Goal: Task Accomplishment & Management: Complete application form

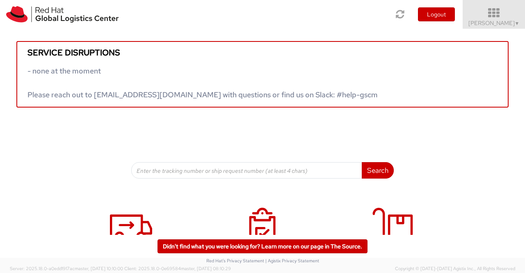
click at [517, 18] on icon at bounding box center [494, 12] width 72 height 11
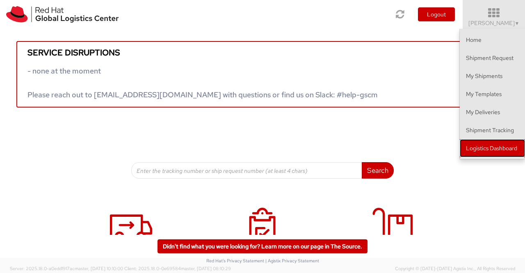
click at [506, 148] on link "Logistics Dashboard" at bounding box center [492, 148] width 65 height 18
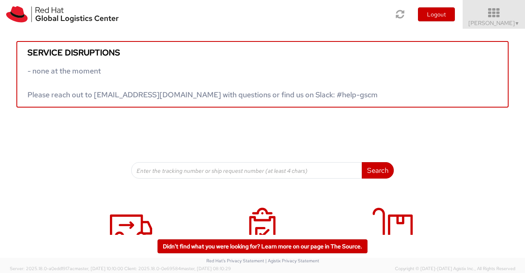
click at [512, 25] on span "Sumitra Hansdah ▼" at bounding box center [493, 22] width 51 height 7
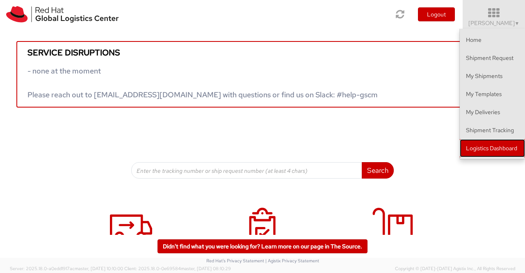
click at [481, 151] on link "Logistics Dashboard" at bounding box center [492, 148] width 65 height 18
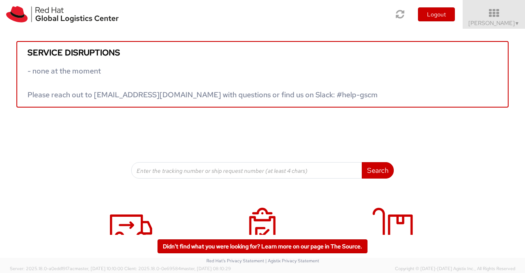
scroll to position [125, 0]
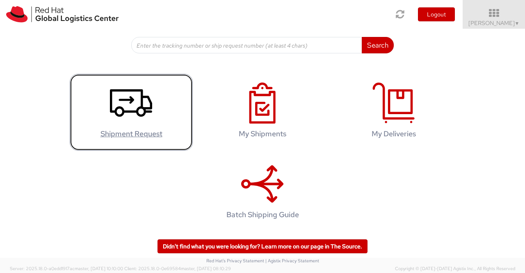
click at [129, 103] on icon at bounding box center [131, 102] width 42 height 41
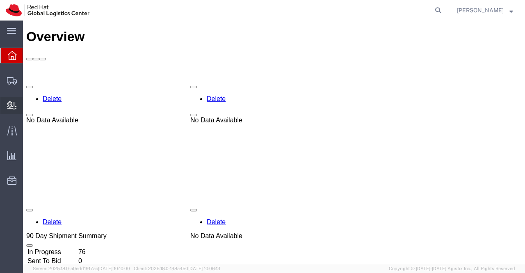
click at [0, 0] on span "Create Delivery" at bounding box center [0, 0] width 0 height 0
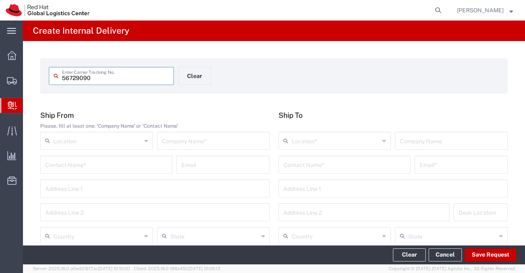
type input "56729090"
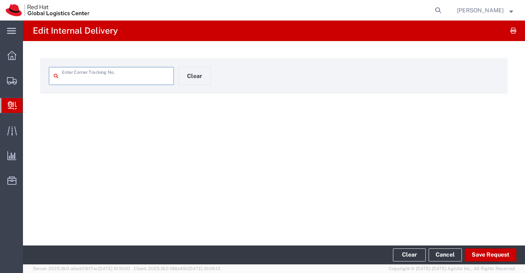
type input "56729090"
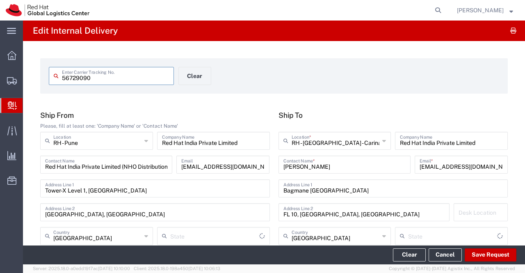
type input "Your Packaging"
type input "Mahārāshtra"
type input "IO_Ground"
type input "[GEOGRAPHIC_DATA]"
drag, startPoint x: 161, startPoint y: 143, endPoint x: 260, endPoint y: 148, distance: 99.8
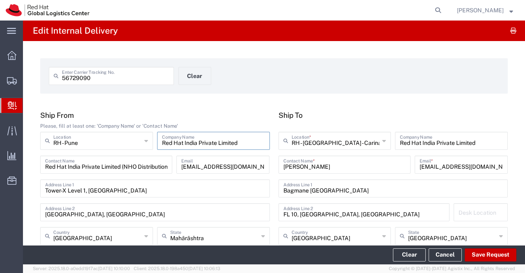
click at [260, 148] on div "Red Hat India Private Limited Company Name" at bounding box center [213, 141] width 113 height 18
click at [254, 75] on div "56729090 Enter Carrier Tracking No. Clear" at bounding box center [179, 79] width 268 height 24
drag, startPoint x: 44, startPoint y: 168, endPoint x: 168, endPoint y: 174, distance: 124.0
click at [168, 174] on div "Red Hat India Private Limited (NHO Distributions) Contact Name apaclogistics@re…" at bounding box center [155, 167] width 234 height 24
copy input "text"
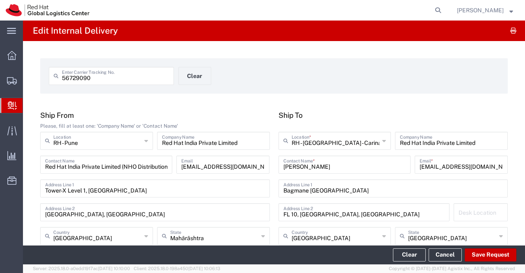
drag, startPoint x: 256, startPoint y: 167, endPoint x: 160, endPoint y: 174, distance: 96.2
click at [160, 174] on div "Red Hat India Private Limited (NHO Distributions) Contact Name apaclogistics@re…" at bounding box center [155, 167] width 234 height 24
click at [305, 90] on div "56729090 Enter Carrier Tracking No. Clear" at bounding box center [179, 79] width 268 height 24
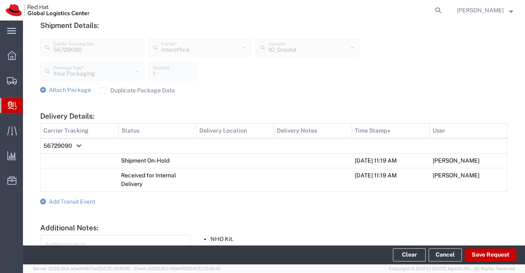
scroll to position [328, 0]
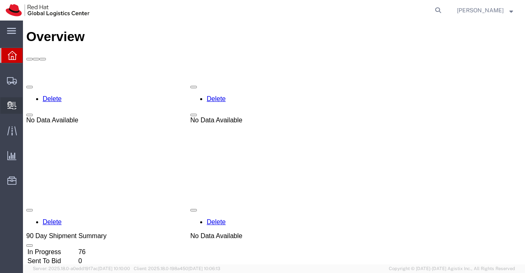
click at [0, 0] on span "Create Delivery" at bounding box center [0, 0] width 0 height 0
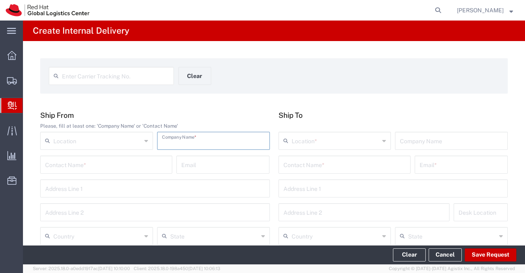
click at [210, 141] on input "text" at bounding box center [213, 140] width 103 height 14
paste input "Red Hat India Private Limited"
type input "Red Hat India Private Limited"
click at [146, 141] on icon at bounding box center [146, 140] width 4 height 13
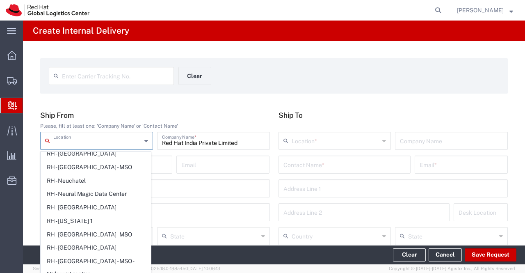
scroll to position [1242, 0]
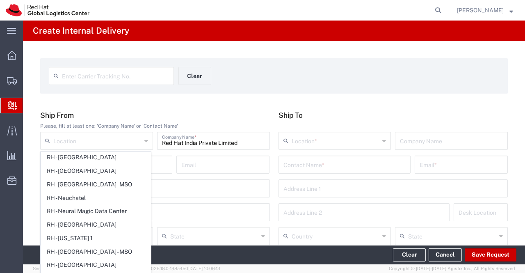
type input "RH - Pune"
type input "Tower-X Level 1, Cyber City"
type input "Magarpatta City, Hadapsar"
type input "India"
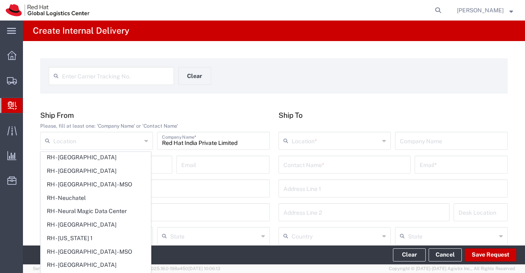
type input "PUNE"
type input "411013"
type input "2066817173"
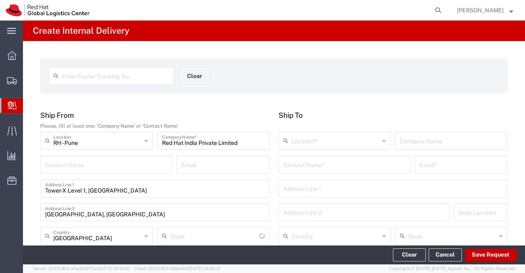
type input "Mahārāshtra"
click at [130, 167] on input "text" at bounding box center [106, 164] width 122 height 14
paste input "Red Hat India Private Limited (NHO Distributions)"
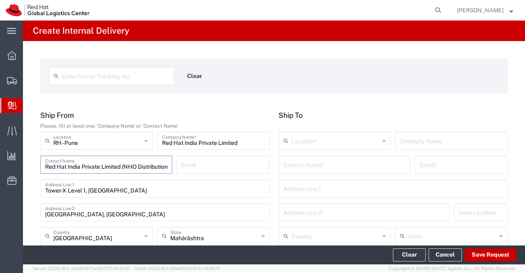
scroll to position [0, 11]
type input "Red Hat India Private Limited (NHO Distributions)"
click at [205, 165] on input "text" at bounding box center [222, 164] width 83 height 14
paste input "apaclogistics@redhat.com"
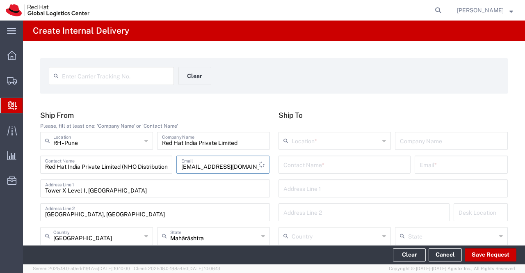
type input "apaclogistics@redhat.com"
click at [269, 85] on div "Enter Carrier Tracking No. Clear" at bounding box center [179, 79] width 268 height 24
click at [337, 165] on input "text" at bounding box center [344, 164] width 122 height 14
paste input "Arkadip Maitra"
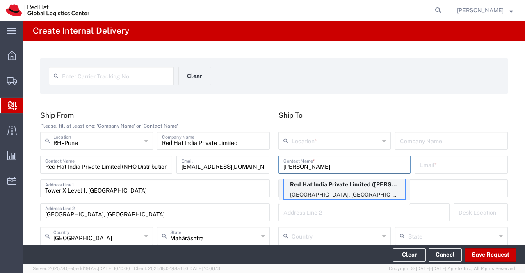
type input "Arkadip Maitra"
click at [357, 180] on p "Red Hat India Private Limited (Arkadip Maitra), amaitra@redhat.com" at bounding box center [344, 184] width 121 height 10
type input "RH - Bangalore - Carina"
type input "Red Hat India Private Limited"
type input "amaitra@redhat.com"
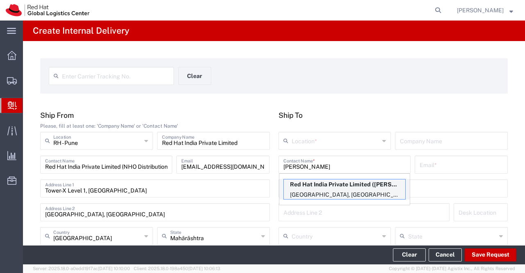
type input "Bagmane [GEOGRAPHIC_DATA]"
type input "FL 10, [GEOGRAPHIC_DATA], [GEOGRAPHIC_DATA]"
type input "FLEX"
type input "[GEOGRAPHIC_DATA]"
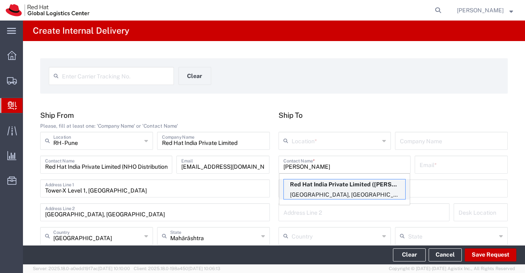
type input "560037"
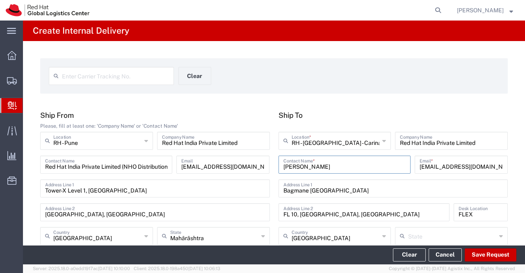
type input "[GEOGRAPHIC_DATA]"
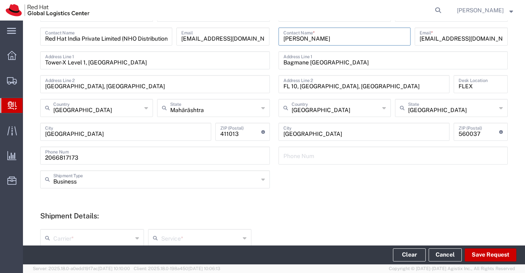
scroll to position [164, 0]
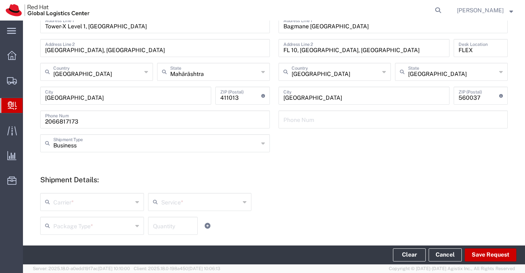
click at [137, 203] on icon at bounding box center [137, 201] width 4 height 13
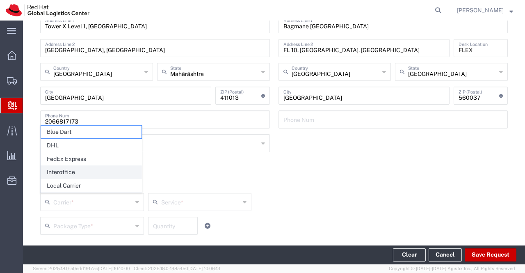
click at [122, 175] on span "Interoffice" at bounding box center [91, 172] width 100 height 13
type input "Interoffice"
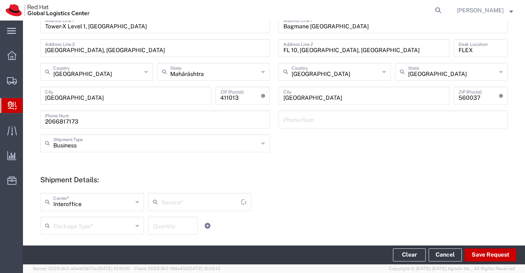
type input "IO_Ground"
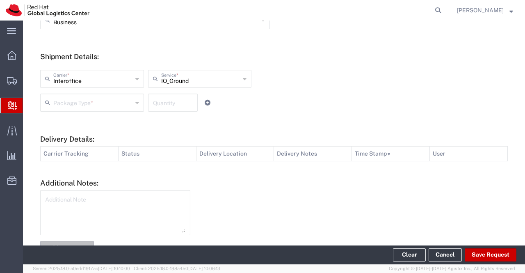
click at [135, 103] on icon at bounding box center [137, 102] width 4 height 13
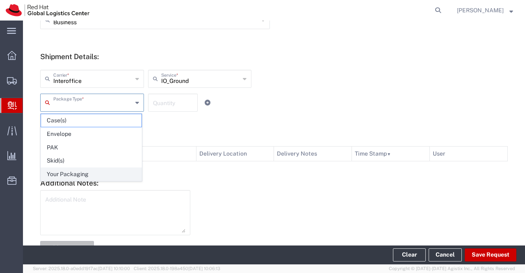
click at [106, 173] on span "Your Packaging" at bounding box center [91, 174] width 100 height 13
type input "Your Packaging"
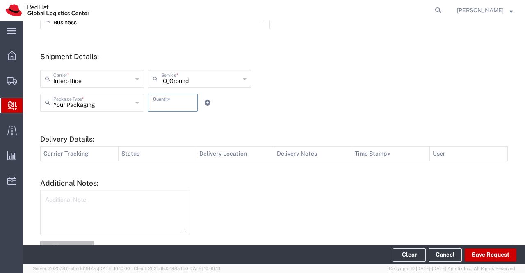
click at [176, 102] on input "number" at bounding box center [173, 102] width 40 height 14
type input "1"
click at [382, 99] on div "Your Packaging Package Type * Case(s) Envelope PAK Skid(s) Your Packaging 1 Qua…" at bounding box center [214, 105] width 353 height 24
click at [139, 208] on textarea at bounding box center [115, 212] width 140 height 40
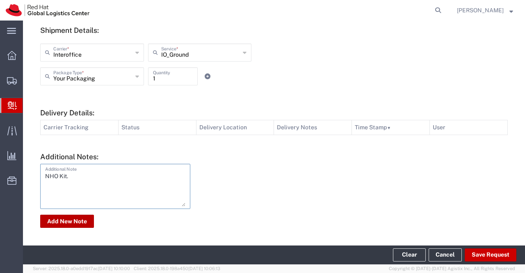
type textarea "NHO Kit."
click at [80, 220] on button "Add New Note" at bounding box center [67, 220] width 54 height 13
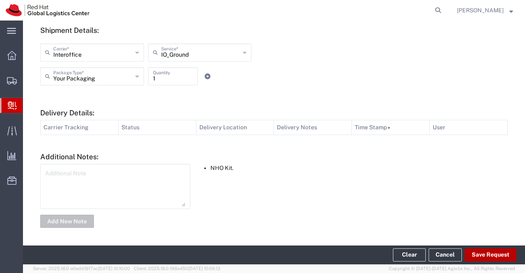
click at [500, 255] on button "Save Request" at bounding box center [490, 254] width 52 height 13
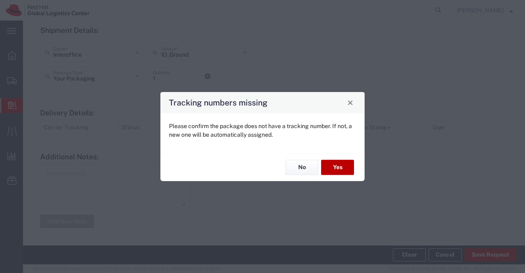
click at [347, 167] on button "Yes" at bounding box center [337, 167] width 33 height 15
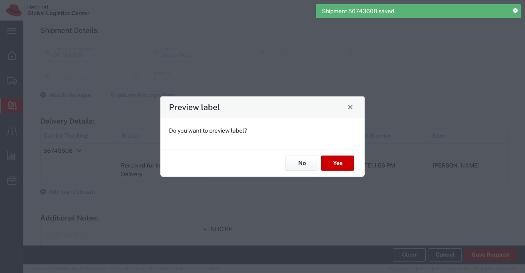
type input "Your Packaging"
type input "IO_Ground"
click at [302, 159] on button "No" at bounding box center [301, 162] width 33 height 15
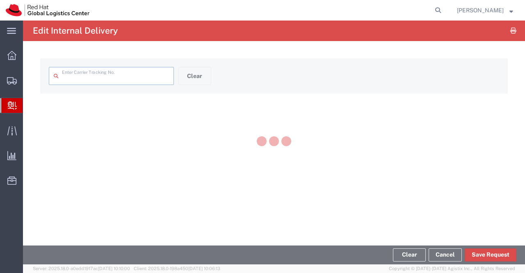
type input "56743608"
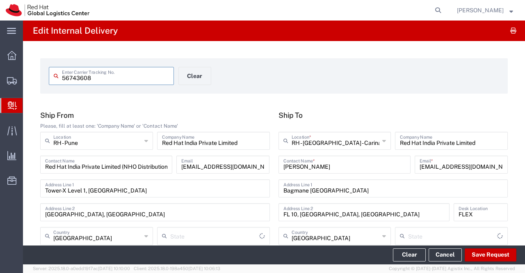
type input "Your Packaging"
type input "Mahārāshtra"
type input "IO_Ground"
type input "[GEOGRAPHIC_DATA]"
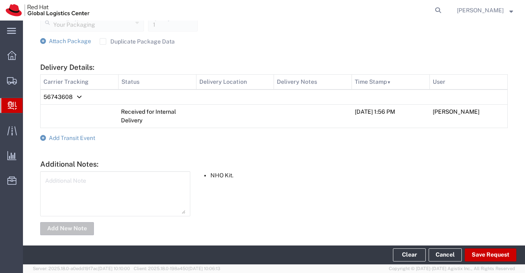
scroll to position [359, 0]
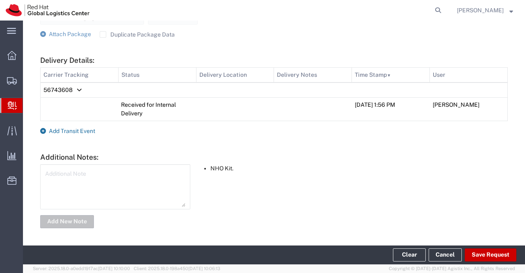
click at [42, 130] on icon at bounding box center [43, 131] width 6 height 6
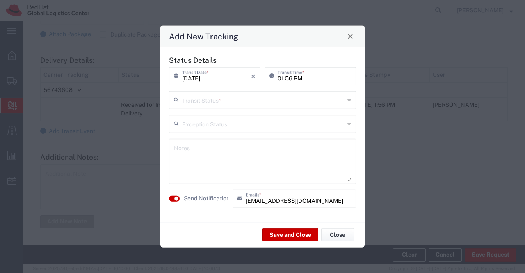
click at [348, 99] on icon at bounding box center [349, 99] width 4 height 13
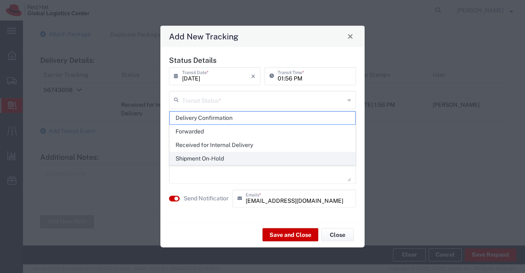
click at [332, 158] on span "Shipment On-Hold" at bounding box center [263, 158] width 186 height 13
type input "Shipment On-Hold"
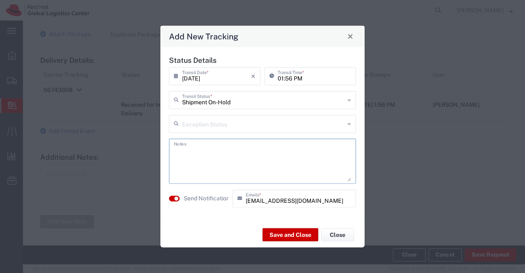
click at [331, 158] on textarea at bounding box center [262, 161] width 177 height 40
type textarea "p"
click at [285, 232] on button "Save and Close" at bounding box center [290, 234] width 56 height 13
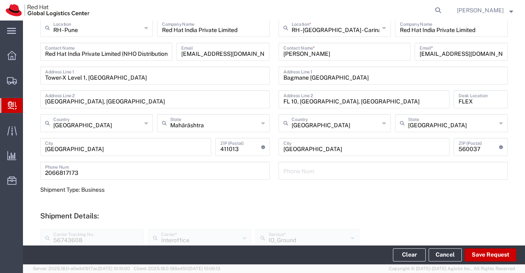
scroll to position [0, 0]
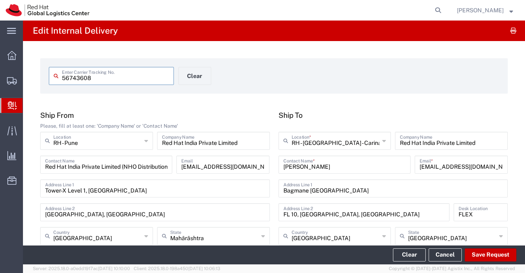
drag, startPoint x: 95, startPoint y: 78, endPoint x: 51, endPoint y: 73, distance: 44.5
click at [51, 73] on div "56743608 Enter Carrier Tracking No." at bounding box center [111, 76] width 125 height 18
click at [8, 52] on icon at bounding box center [11, 55] width 9 height 9
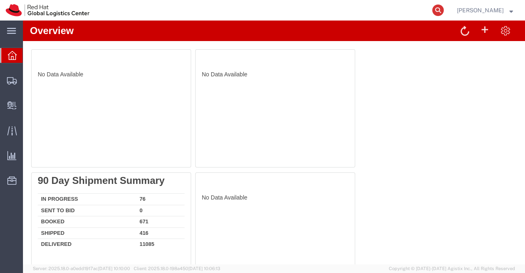
click at [439, 9] on icon at bounding box center [437, 10] width 11 height 11
paste input "392883071353"
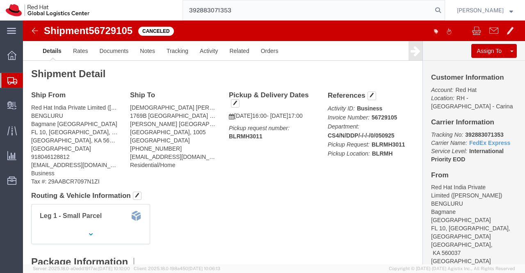
type input "392883071353"
drag, startPoint x: 236, startPoint y: 11, endPoint x: 182, endPoint y: 12, distance: 54.1
click at [182, 12] on div "392883071353" at bounding box center [270, 10] width 350 height 20
click at [231, 9] on input "search" at bounding box center [307, 10] width 249 height 20
paste input "392885760781"
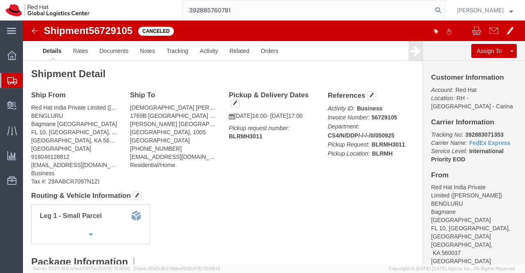
type input "392885760781"
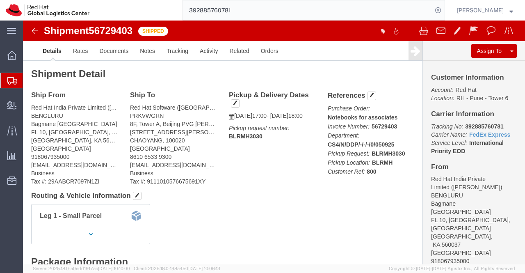
drag, startPoint x: 240, startPoint y: 10, endPoint x: 184, endPoint y: 13, distance: 56.6
click at [184, 13] on input "392885760781" at bounding box center [307, 10] width 249 height 20
paste input "392884345843"
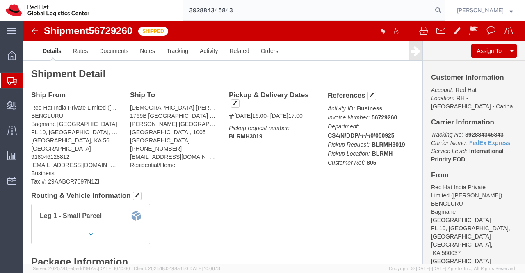
type input "392884345843"
drag, startPoint x: 244, startPoint y: 9, endPoint x: 190, endPoint y: 14, distance: 53.6
click at [190, 14] on input "392884345843" at bounding box center [307, 10] width 249 height 20
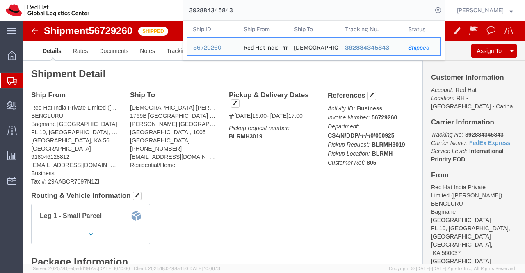
click h4 "Routing & Vehicle Information"
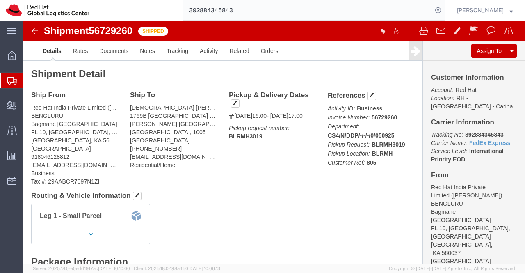
click div "Leg 1 - Small Parcel"
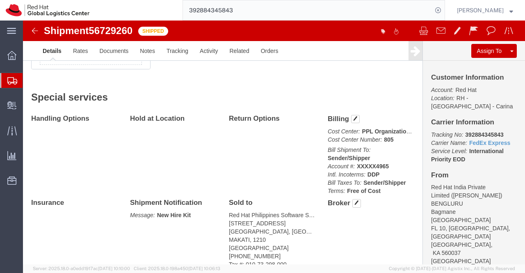
scroll to position [530, 0]
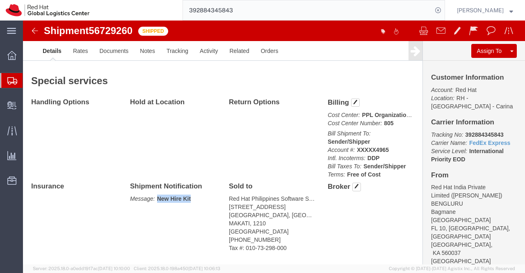
drag, startPoint x: 132, startPoint y: 156, endPoint x: 169, endPoint y: 154, distance: 37.0
click p "Message: New Hire Kit"
copy b "New Hire Kit"
click div "Handling Options Hold at Location Return Options Billing Cost Center: PPL Organ…"
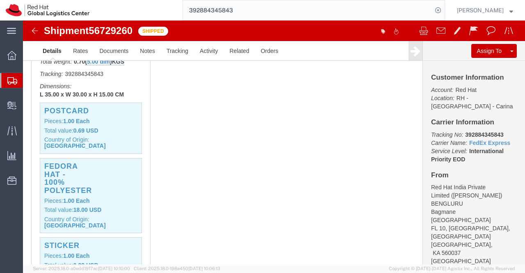
scroll to position [243, 0]
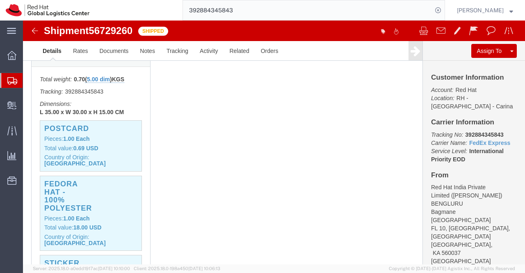
click div "1 Your Packaging Total weight: 0.70 ( 5.00 dim ) KGS Tracking: 392884345843 Dim…"
click p "Total value: 0.69 USD"
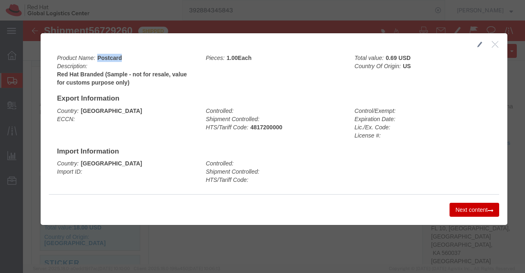
drag, startPoint x: 71, startPoint y: 36, endPoint x: 112, endPoint y: 39, distance: 41.5
click div "Product Name: Postcard Description: Red Hat Branded (Sample - not for resale, v…"
copy b "Postcard"
click div "Controlled: Shipment Controlled: HTS/Tariff Code:"
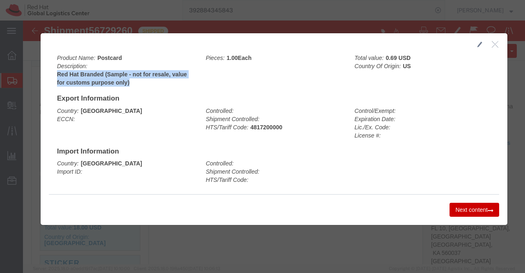
drag, startPoint x: 30, startPoint y: 53, endPoint x: 111, endPoint y: 61, distance: 82.0
click div "Product Name: Postcard Description: Red Hat Branded (Sample - not for resale, v…"
copy b "Red Hat Branded (Sample - not for resale, value for customs purpose only)"
click icon "button"
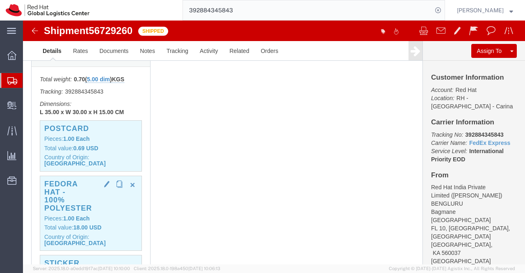
click b "Each"
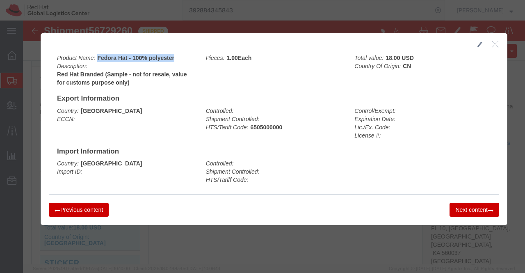
drag, startPoint x: 71, startPoint y: 36, endPoint x: 151, endPoint y: 37, distance: 80.4
click div "Product Name: Fedora Hat - 100% polyester Description: Red Hat Branded (Sample …"
copy b "Fedora Hat - 100% polyester"
click div "Country: Philippines Import ID:"
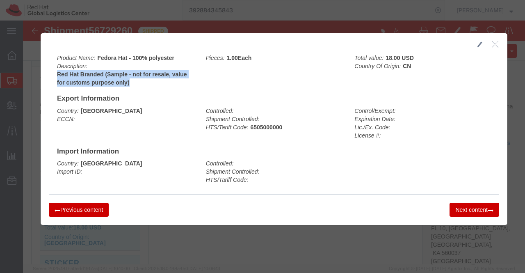
drag, startPoint x: 31, startPoint y: 53, endPoint x: 112, endPoint y: 62, distance: 81.3
click div "Product Name: Fedora Hat - 100% polyester Description: Red Hat Branded (Sample …"
copy b "Red Hat Branded (Sample - not for resale, value for customs purpose only)"
click icon "button"
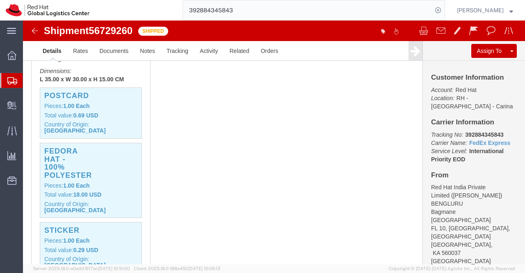
scroll to position [366, 0]
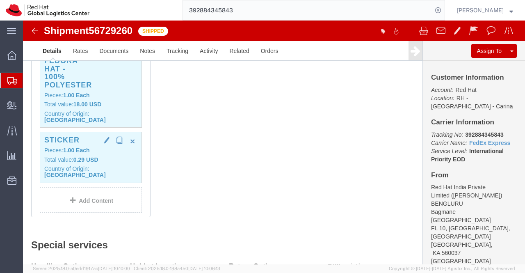
click p "Pieces: 1.00 Each"
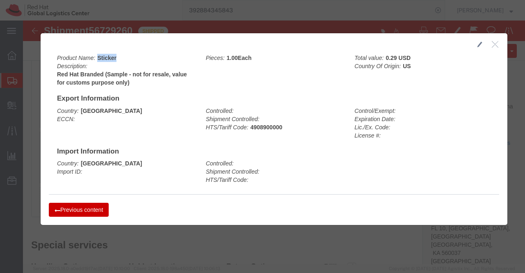
drag, startPoint x: 72, startPoint y: 36, endPoint x: 95, endPoint y: 36, distance: 23.0
click div "Product Name: Sticker Description: Red Hat Branded (Sample - not for resale, va…"
copy b "Sticker"
click div "Country: Philippines Import ID: Controlled: Shipment Controlled: HTS/Tariff Cod…"
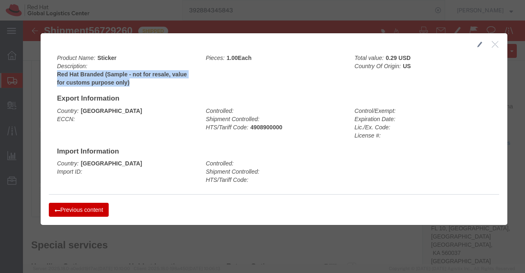
drag, startPoint x: 31, startPoint y: 52, endPoint x: 116, endPoint y: 61, distance: 85.3
click div "Product Name: Sticker Description: Red Hat Branded (Sample - not for resale, va…"
copy b "Red Hat Branded (Sample - not for resale, value for customs purpose only)"
click icon "button"
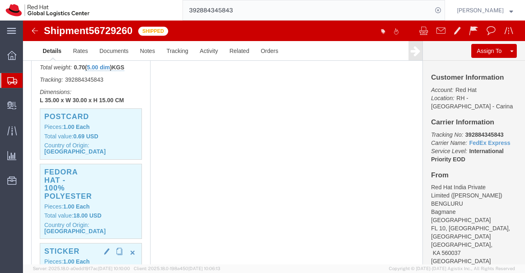
scroll to position [243, 0]
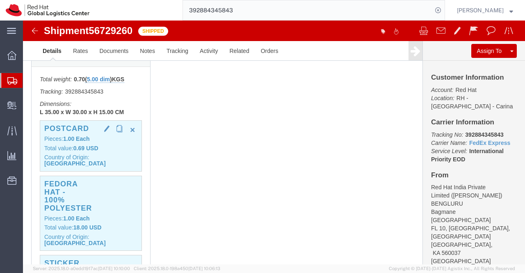
click p "Pieces: 1.00 Each"
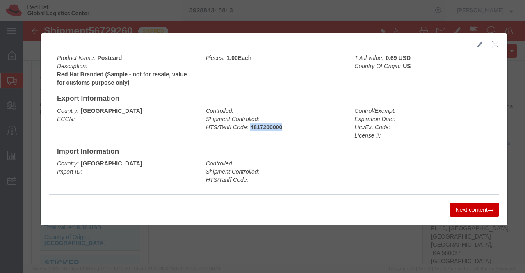
drag, startPoint x: 224, startPoint y: 105, endPoint x: 270, endPoint y: 106, distance: 45.9
click div "Controlled: Shipment Controlled: HTS/Tariff Code: 4817200000"
copy b "4817200000"
click icon "button"
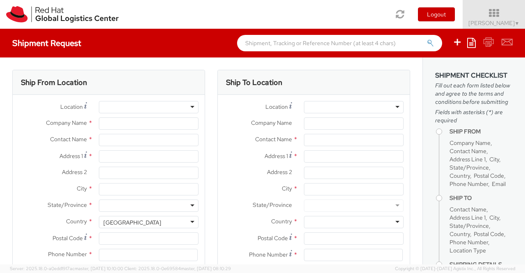
select select "901"
select select
type input "Red Hat India Private Limited"
type input "[PERSON_NAME]"
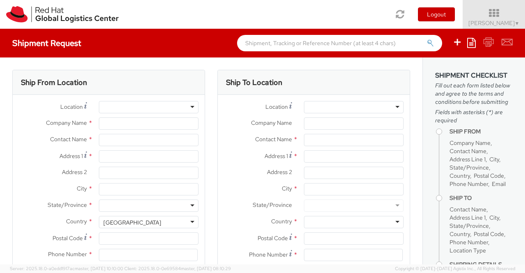
type input "Bagmane [GEOGRAPHIC_DATA]"
type input "FL 10, [GEOGRAPHIC_DATA], [GEOGRAPHIC_DATA]"
type input "[GEOGRAPHIC_DATA]"
type input "560037"
type input "918046128812"
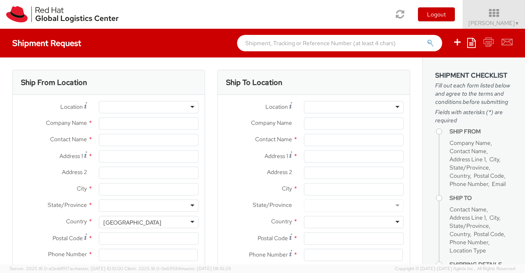
type input "shansdah@redhat.com"
select select "CM"
select select "KGS"
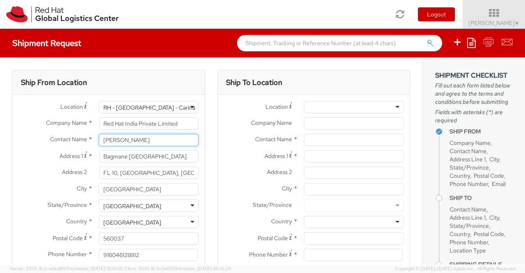
drag, startPoint x: 153, startPoint y: 138, endPoint x: 93, endPoint y: 139, distance: 60.3
click at [93, 139] on div "[PERSON_NAME]" at bounding box center [149, 140] width 112 height 12
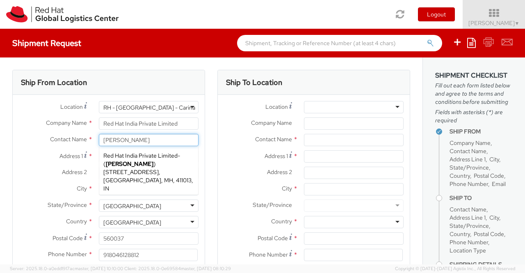
type input "Pallav Sen Gupta"
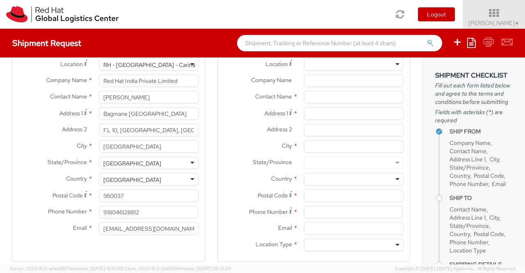
scroll to position [41, 0]
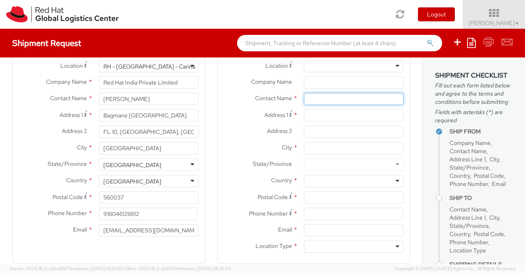
click at [309, 98] on input "text" at bounding box center [354, 99] width 100 height 12
paste input "Ivan Tan Chee Yong"
type input "Ivan Tan Chee Yong"
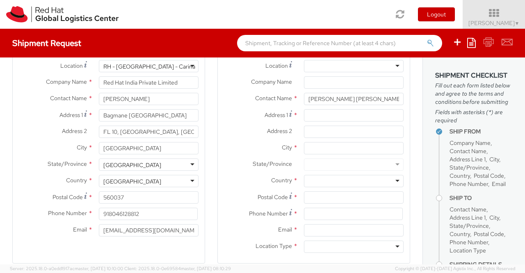
click at [391, 67] on div at bounding box center [354, 66] width 100 height 12
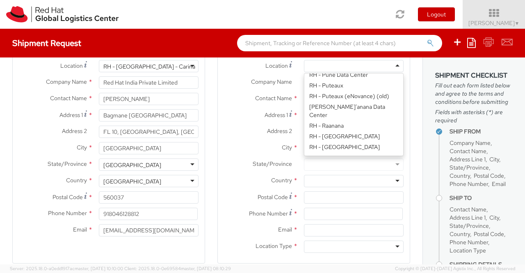
scroll to position [1236, 0]
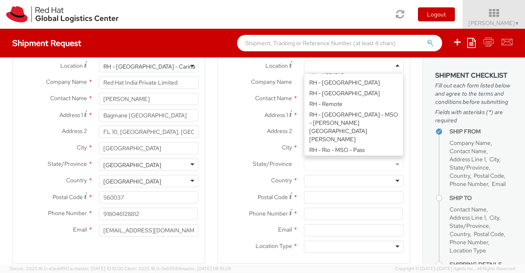
type input "Red Hat Asia Pacific Pte Ltd"
type input "88 Market Street, Level 45"
type input "CapitaSpring"
type input "SINGAPORE"
type input "048948"
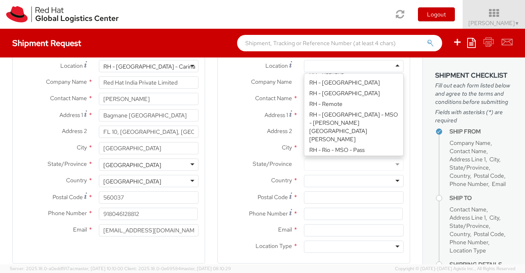
type input "65 6490 4200"
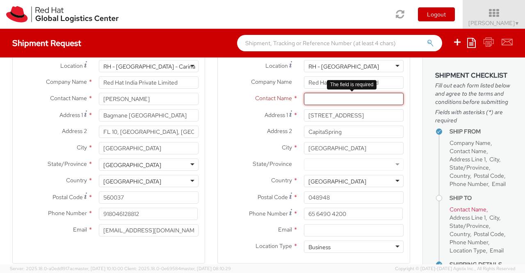
click at [317, 99] on input "text" at bounding box center [354, 99] width 100 height 12
paste input "Ivan Tan Chee Yong"
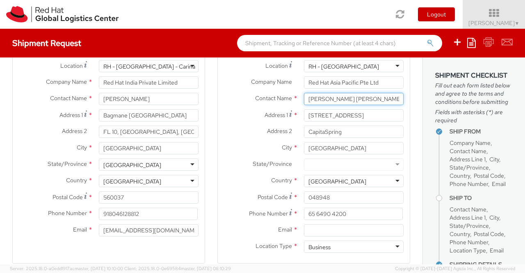
type input "Ivan Tan Chee Yong"
click at [225, 202] on div "Postal Code * 048948" at bounding box center [314, 197] width 192 height 12
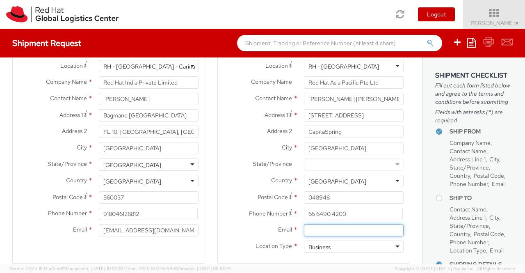
click at [344, 230] on input "Email *" at bounding box center [354, 230] width 100 height 12
paste input "cheetan@redhat.com"
type input "cheetan@redhat.com"
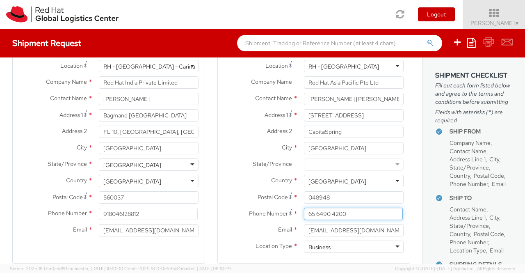
drag, startPoint x: 348, startPoint y: 212, endPoint x: 301, endPoint y: 214, distance: 47.2
click at [304, 214] on input "65 6490 4200" at bounding box center [353, 213] width 99 height 12
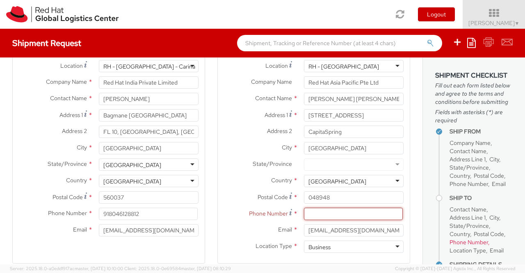
paste input "+65 6490 4200"
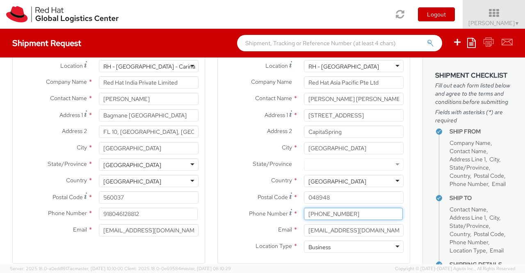
type input "+65 6490 4200"
click at [204, 223] on div "Ship From Location Location * RH - Bangalore - Carina RH - Bangalore - Carina R…" at bounding box center [108, 151] width 205 height 245
click at [207, 225] on div "Ship From Location Location * RH - Bangalore - Carina RH - Bangalore - Carina R…" at bounding box center [108, 151] width 205 height 245
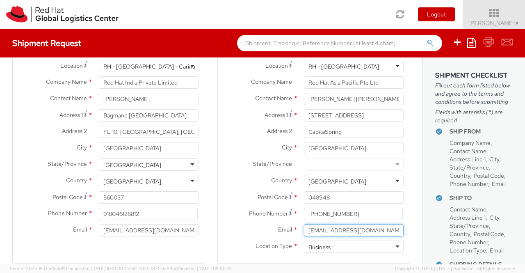
click at [366, 231] on input "cheetan@redhat.com" at bounding box center [354, 230] width 100 height 12
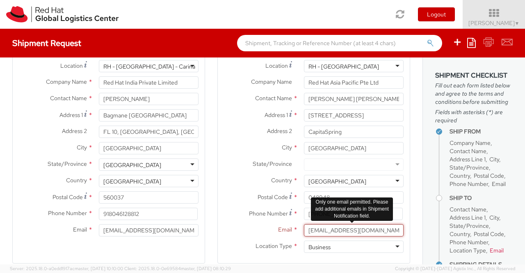
paste input "[EMAIL_ADDRESS][DOMAIN_NAME]"
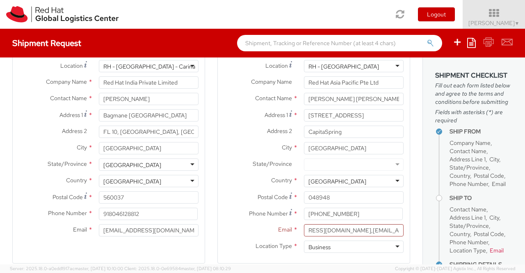
scroll to position [0, 0]
click at [207, 246] on div "Ship From Location Location * RH - Bangalore - Carina RH - Bangalore - Carina R…" at bounding box center [108, 151] width 205 height 245
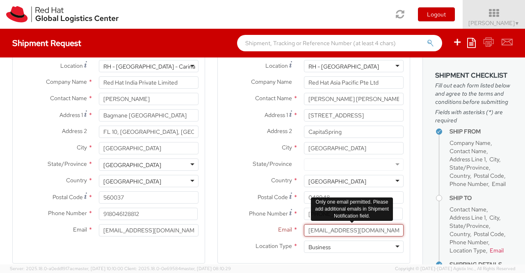
scroll to position [0, 34]
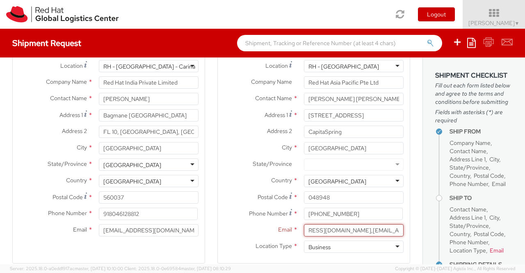
drag, startPoint x: 357, startPoint y: 231, endPoint x: 404, endPoint y: 227, distance: 46.9
click at [404, 227] on div "Ship To Location Location * RH - Singapore RH - Singapore RH - Amsterdam - MSO …" at bounding box center [313, 151] width 205 height 245
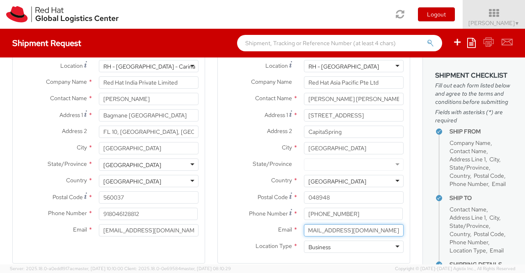
scroll to position [0, 0]
type input "cheetan@redhat.com"
click at [211, 251] on div "Ship To Location Location * RH - Singapore RH - Singapore RH - Amsterdam - MSO …" at bounding box center [313, 151] width 205 height 245
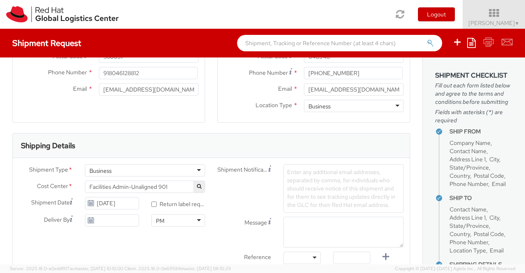
scroll to position [205, 0]
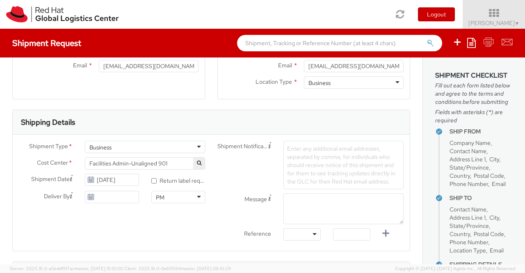
click at [180, 159] on span "Facilities Admin-Unaligned 901" at bounding box center [144, 162] width 111 height 7
click at [173, 177] on input "search" at bounding box center [144, 177] width 114 height 12
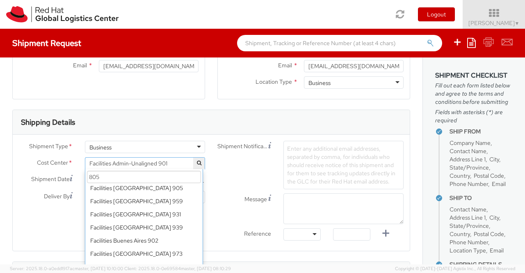
scroll to position [0, 0]
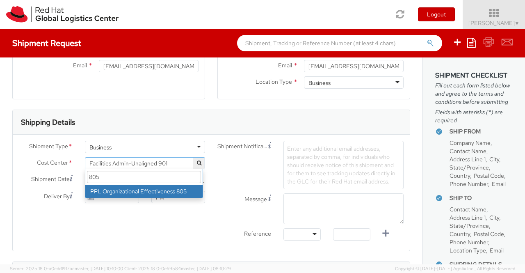
type input "805"
select select "805"
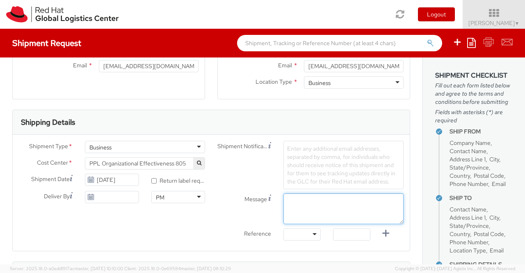
click at [327, 201] on textarea "Message" at bounding box center [343, 208] width 120 height 31
paste textarea "New Hire Kit"
type textarea "New Hire Kit"
drag, startPoint x: 172, startPoint y: 225, endPoint x: 181, endPoint y: 263, distance: 39.1
click at [172, 224] on div "Shipment Type * Business Business Business Cost Center * Facilities Admin-Unali…" at bounding box center [211, 193] width 397 height 104
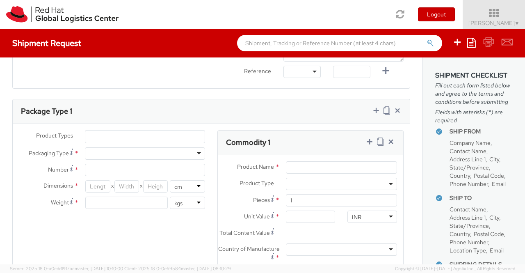
scroll to position [369, 0]
click at [100, 130] on ul at bounding box center [144, 135] width 119 height 12
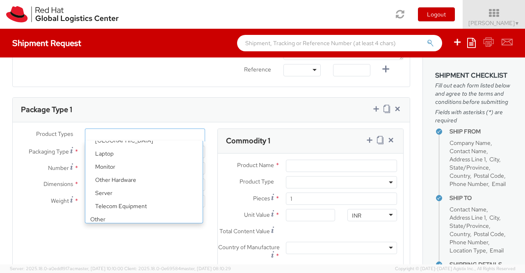
scroll to position [36, 0]
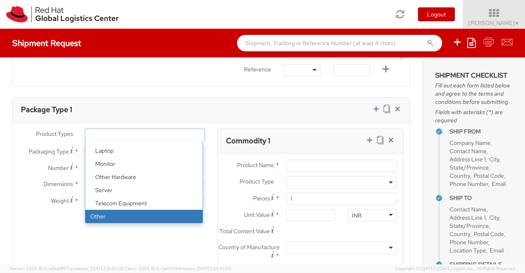
select select "OTHER"
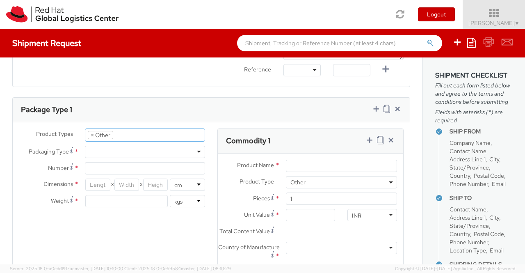
select select "OTHER"
click at [197, 148] on div at bounding box center [145, 152] width 120 height 12
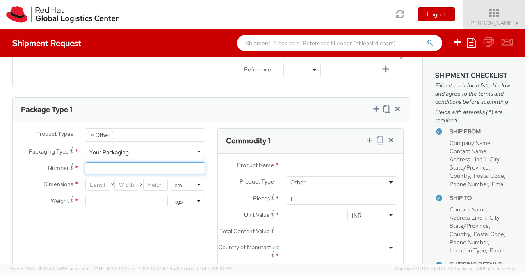
click at [163, 167] on input "Number *" at bounding box center [145, 168] width 120 height 12
type input "1"
drag, startPoint x: 113, startPoint y: 234, endPoint x: 82, endPoint y: 217, distance: 35.4
click at [113, 233] on div "Product Types * Documents Docking Station Laptop Monitor Other Hardware Server …" at bounding box center [211, 218] width 397 height 180
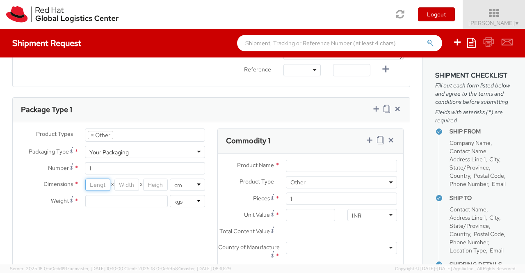
click at [94, 178] on input "number" at bounding box center [97, 184] width 25 height 12
type input "35"
click at [120, 182] on input "number" at bounding box center [126, 184] width 25 height 12
type input "30"
click at [149, 180] on input "number" at bounding box center [155, 184] width 25 height 12
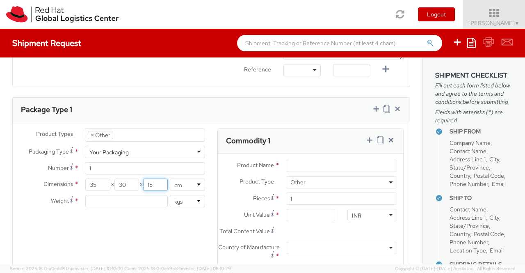
type input "15"
click at [118, 199] on input "number" at bounding box center [126, 201] width 82 height 12
type input "0.70"
drag, startPoint x: 150, startPoint y: 237, endPoint x: 145, endPoint y: 235, distance: 5.9
click at [150, 237] on div "Product Types * Documents Docking Station Laptop Monitor Other Hardware Server …" at bounding box center [211, 218] width 397 height 180
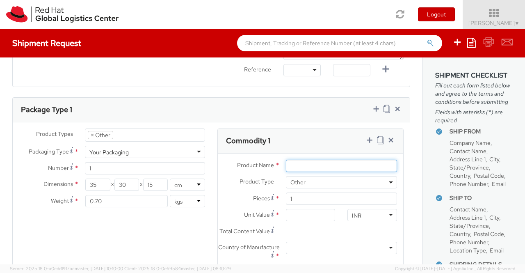
click at [310, 162] on input "Product Name *" at bounding box center [341, 165] width 111 height 12
paste input "Postcard"
type input "Postcard"
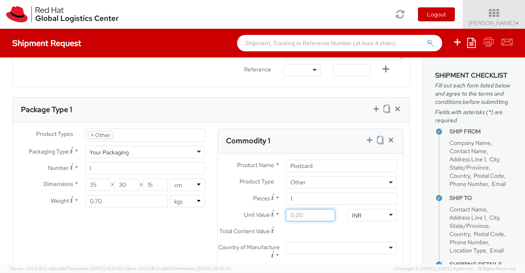
click at [304, 214] on input "Unit Value *" at bounding box center [311, 215] width 50 height 12
type input "0.60"
type input "0.69"
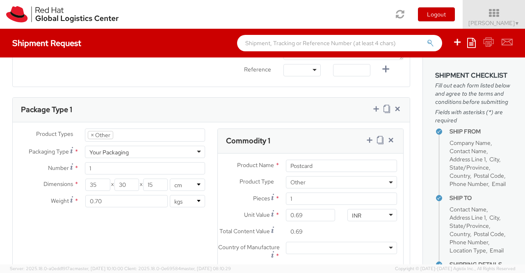
scroll to position [628, 0]
click at [384, 211] on div "INR" at bounding box center [372, 215] width 50 height 12
type input "USD"
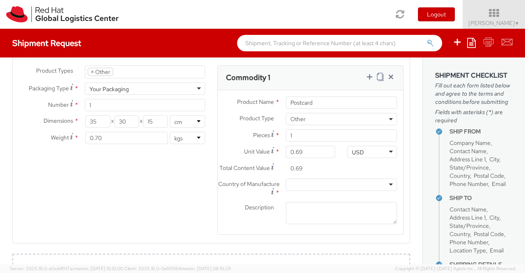
scroll to position [451, 0]
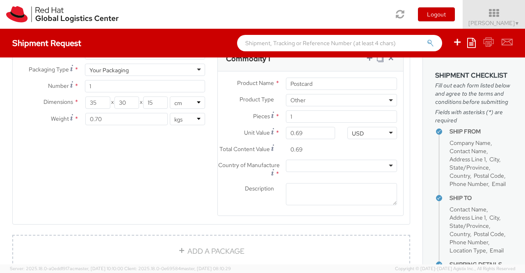
click at [333, 169] on div at bounding box center [341, 165] width 111 height 12
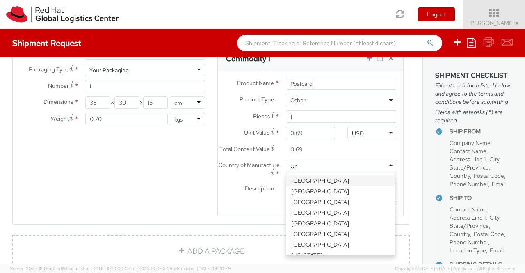
type input "Uni"
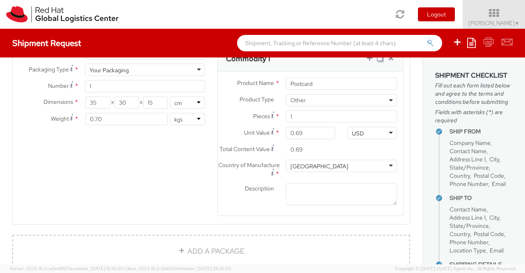
scroll to position [0, 0]
click at [321, 196] on textarea "Description *" at bounding box center [341, 194] width 111 height 23
paste textarea "Red Hat Branded (Sample - not for resale, value for customs purpose only)"
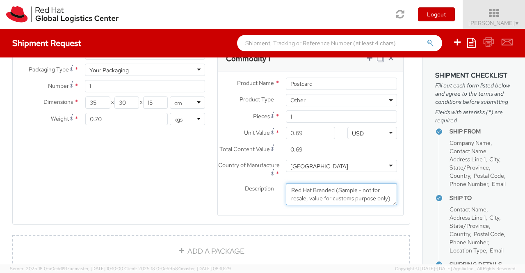
scroll to position [5, 0]
type textarea "Red Hat Branded (Sample - not for resale, value for customs purpose only)"
click at [180, 206] on div "Product Types * Documents Docking Station Laptop Monitor Other Hardware Server …" at bounding box center [211, 136] width 397 height 180
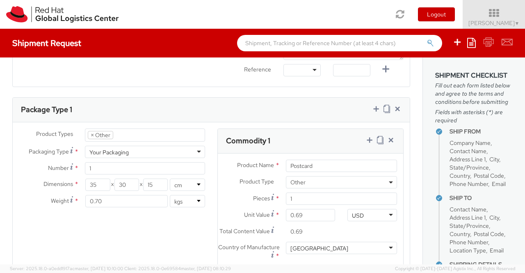
scroll to position [328, 0]
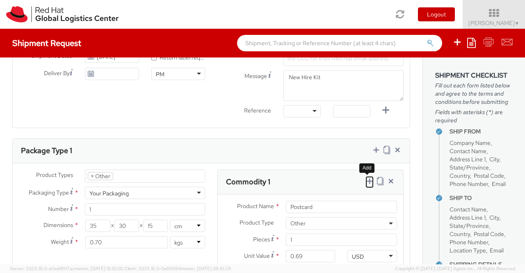
click at [365, 180] on icon at bounding box center [369, 181] width 8 height 8
select select
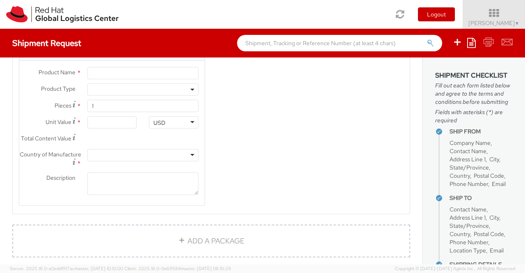
scroll to position [589, 0]
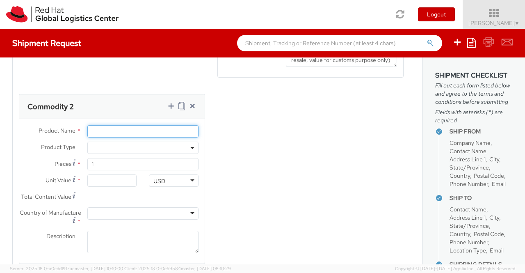
click at [102, 137] on input "Product Name *" at bounding box center [142, 131] width 111 height 12
paste input "Fedora Hat - 100% polyester"
type input "Fedora Hat - 100% polyester"
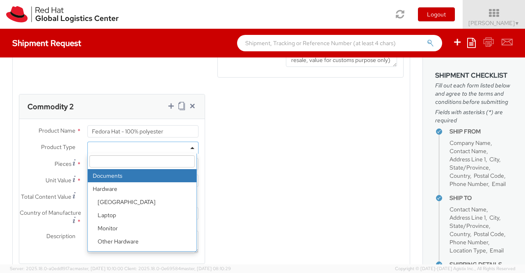
click at [191, 151] on span at bounding box center [142, 147] width 111 height 12
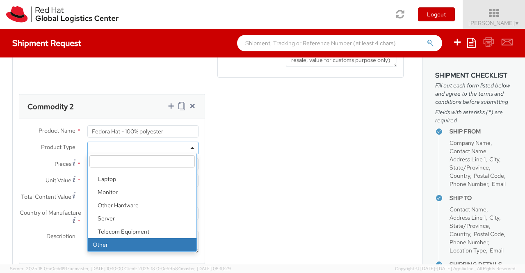
drag, startPoint x: 173, startPoint y: 250, endPoint x: 210, endPoint y: 235, distance: 40.1
select select "OTHER"
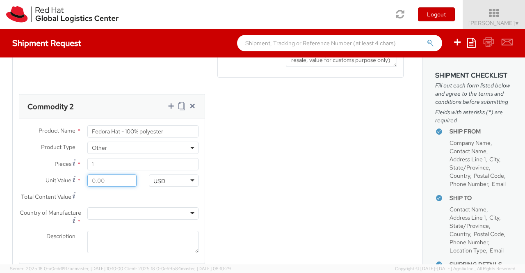
click at [115, 184] on input "Unit Value *" at bounding box center [112, 180] width 50 height 12
type input "1.00"
type input "18.00"
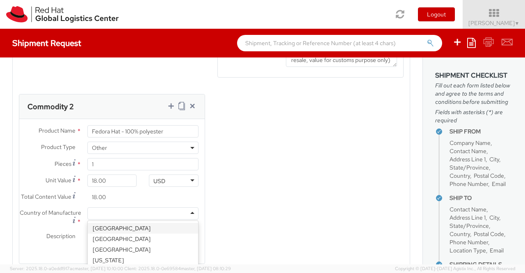
click at [188, 219] on div at bounding box center [142, 213] width 111 height 12
type input "Ch"
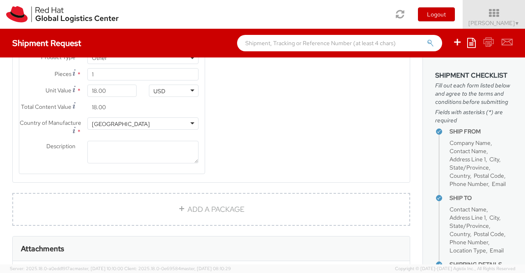
scroll to position [712, 0]
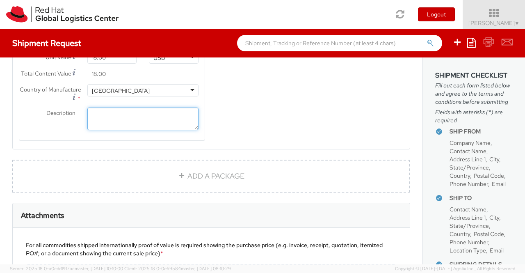
click at [128, 130] on textarea "Description *" at bounding box center [142, 118] width 111 height 23
paste textarea "Red Hat Branded (Sample - not for resale, value for customs purpose only)"
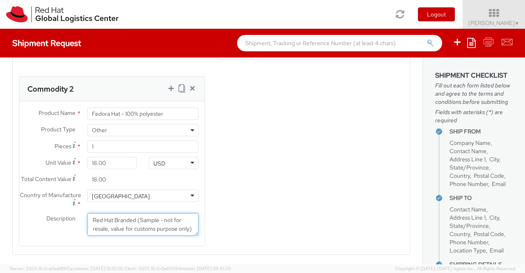
scroll to position [589, 0]
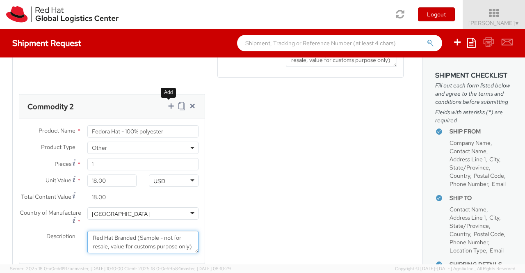
type textarea "Red Hat Branded (Sample - not for resale, value for customs purpose only)"
click at [167, 110] on icon at bounding box center [171, 106] width 8 height 8
select select
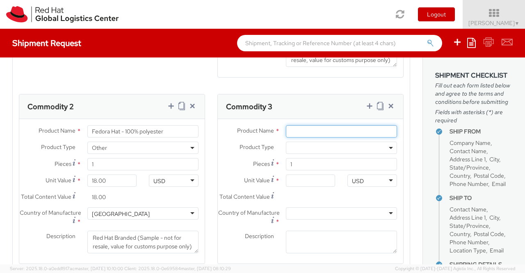
click at [304, 137] on input "Product Name *" at bounding box center [341, 131] width 111 height 12
paste input "Sticker"
type input "Sticker"
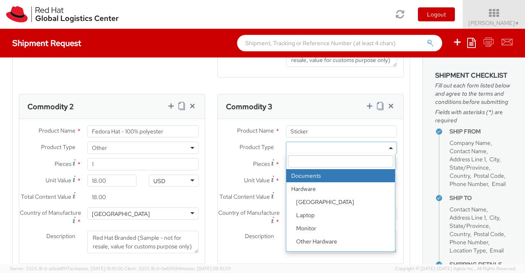
click at [314, 153] on span at bounding box center [341, 147] width 111 height 12
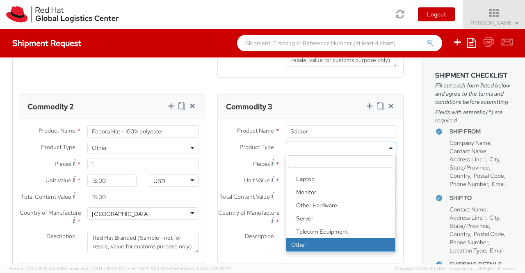
select select "OTHER"
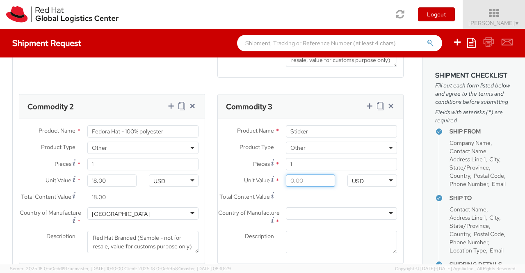
click at [309, 187] on input "Unit Value *" at bounding box center [311, 180] width 50 height 12
type input "0.20"
type input "0.29"
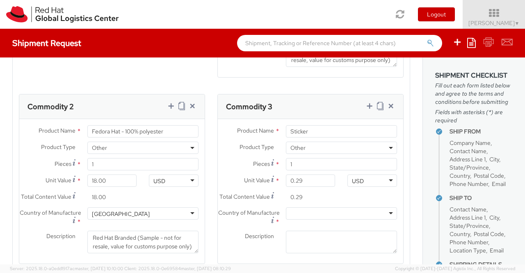
click at [307, 200] on input "0.29" at bounding box center [311, 197] width 50 height 12
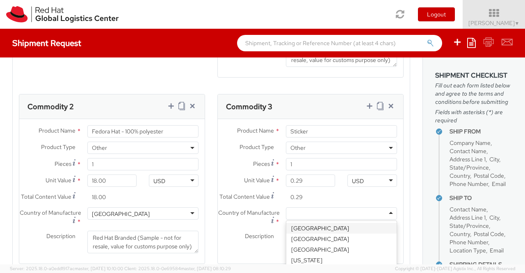
click at [307, 219] on div at bounding box center [341, 213] width 111 height 12
type input "Uni"
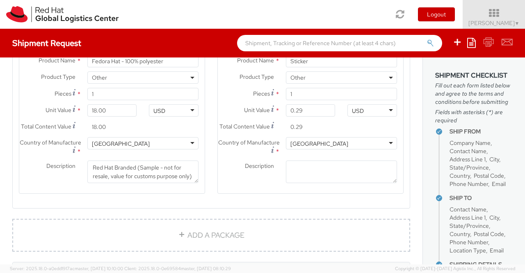
scroll to position [710, 0]
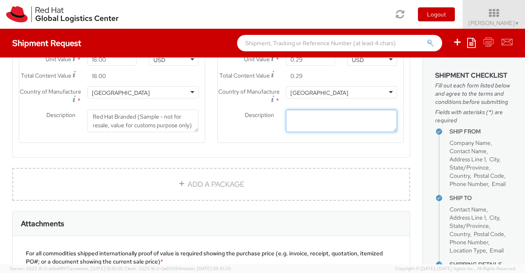
click at [303, 132] on textarea "Description *" at bounding box center [341, 120] width 111 height 23
paste textarea "Red Hat Branded (Sample - not for resale, value for customs purpose only)"
type textarea "Red Hat Branded (Sample - not for resale, value for customs purpose only)"
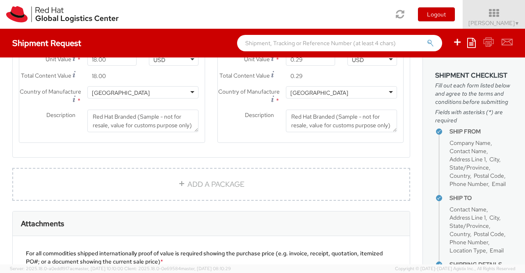
click at [327, 153] on agx-form-section "Commodity 3 Product Name * Sticker Product Type * Documents Docking Station Lap…" at bounding box center [310, 63] width 198 height 180
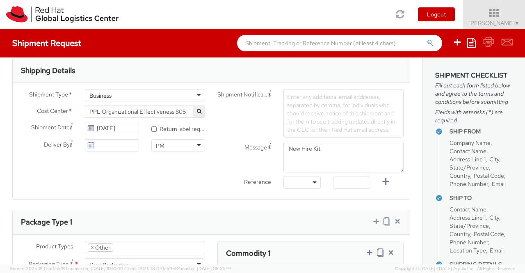
scroll to position [244, 0]
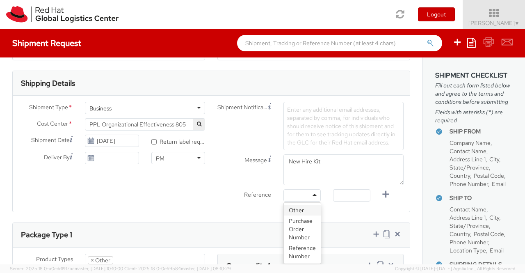
click at [310, 194] on div at bounding box center [301, 195] width 37 height 12
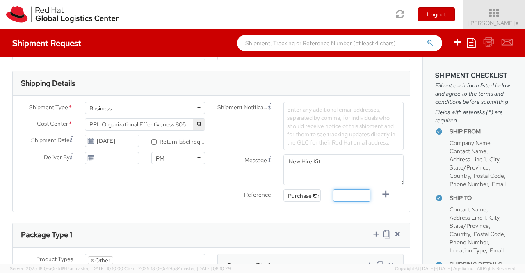
click at [348, 196] on input "text" at bounding box center [351, 195] width 37 height 12
paste input "New Hire Kit for Associate"
type input "New Hire Kit for Associate"
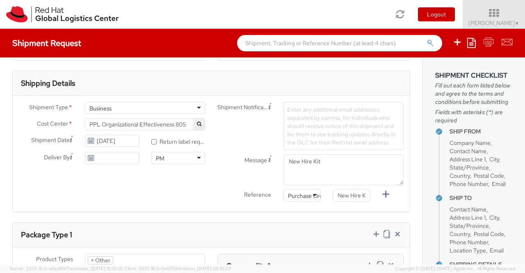
click at [203, 209] on div "Shipment Type * Business Business Business Cost Center * Facilities Admin-Unali…" at bounding box center [211, 154] width 397 height 116
click at [112, 140] on input "[DATE]" at bounding box center [112, 140] width 54 height 12
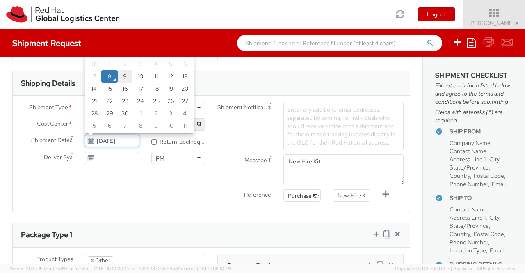
click at [121, 74] on td "9" at bounding box center [125, 76] width 15 height 12
type input "09/09/2025"
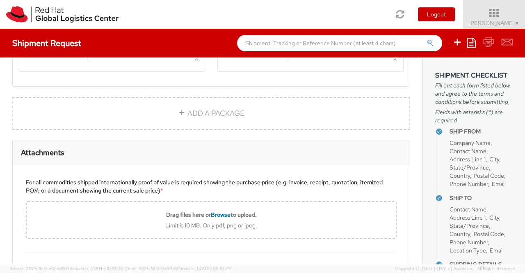
scroll to position [902, 0]
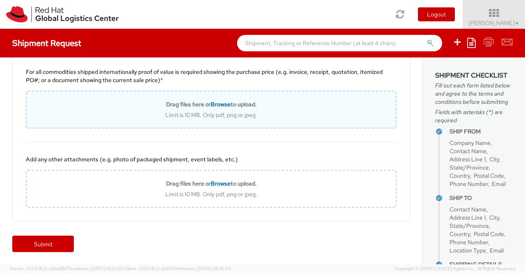
click at [217, 103] on span "Browse" at bounding box center [221, 103] width 20 height 7
type input "C:\fakepath\Value proof for NHO KIT.png"
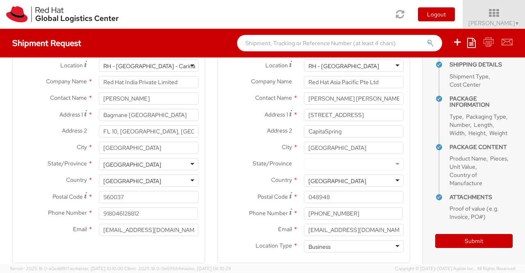
scroll to position [0, 0]
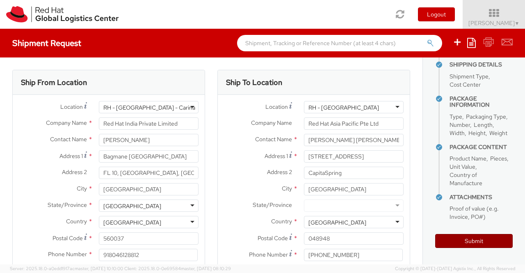
click at [470, 244] on button "Submit" at bounding box center [473, 241] width 77 height 14
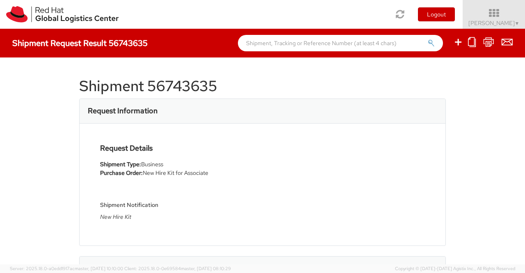
select select
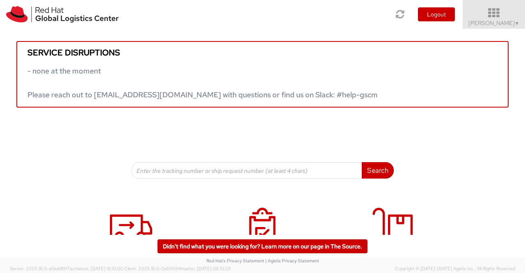
click at [514, 22] on span "▼" at bounding box center [516, 23] width 5 height 7
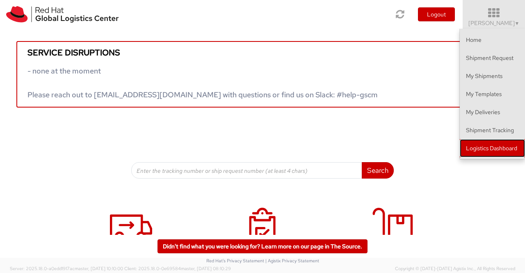
click at [489, 147] on link "Logistics Dashboard" at bounding box center [492, 148] width 65 height 18
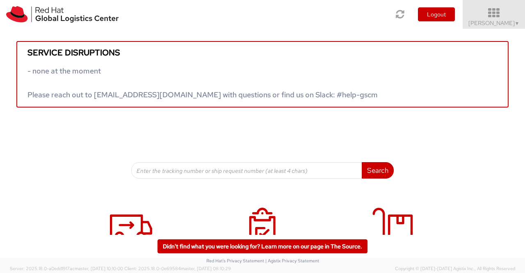
click at [519, 22] on span "▼" at bounding box center [516, 23] width 5 height 7
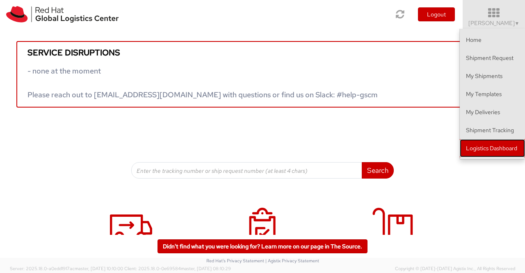
click at [482, 147] on link "Logistics Dashboard" at bounding box center [492, 148] width 65 height 18
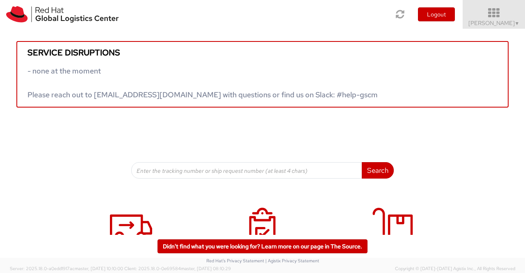
click at [496, 18] on icon at bounding box center [494, 12] width 72 height 11
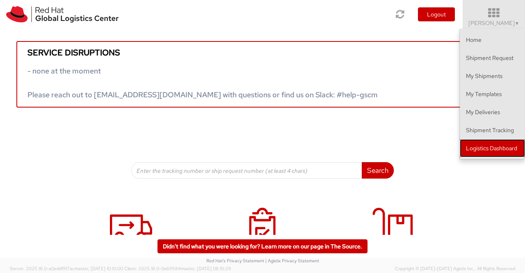
click at [501, 149] on link "Logistics Dashboard" at bounding box center [492, 148] width 65 height 18
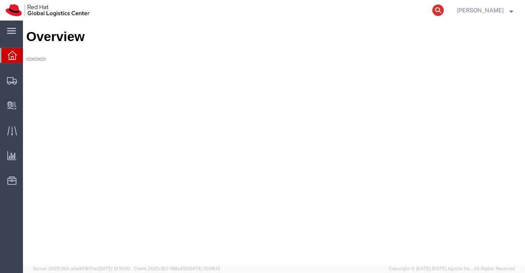
click at [440, 9] on icon at bounding box center [437, 10] width 11 height 11
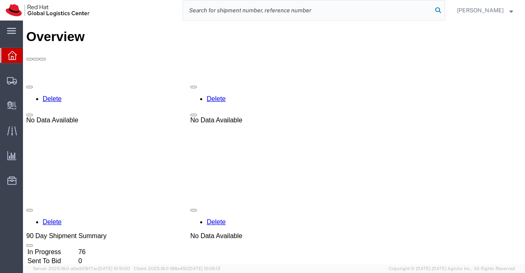
paste input "392036529415"
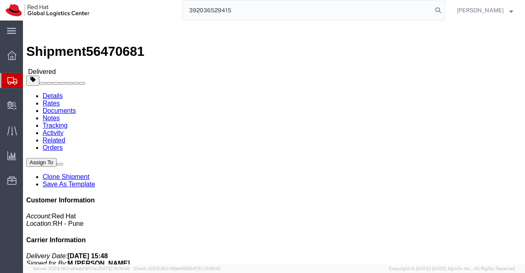
type input "392036529415"
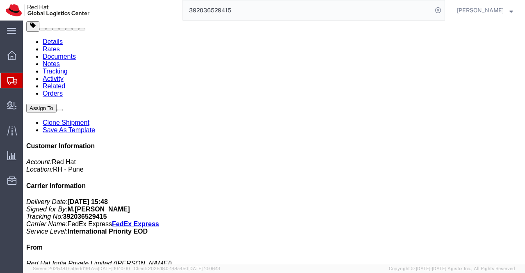
scroll to position [52, 0]
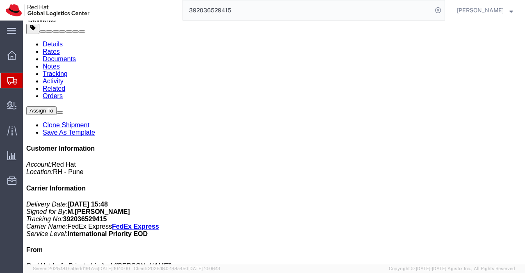
drag, startPoint x: 300, startPoint y: 54, endPoint x: 373, endPoint y: 54, distance: 73.0
click div "References Activity ID: Batch Purchase Order: New Hire Kit for Associate Batch …"
copy b "New Hire Kit for Associate"
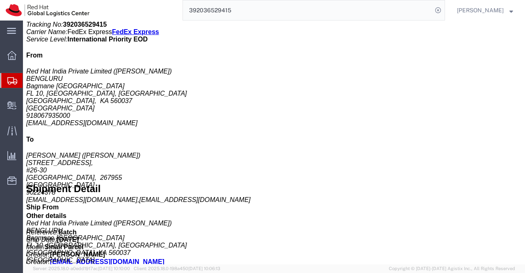
scroll to position [298, 0]
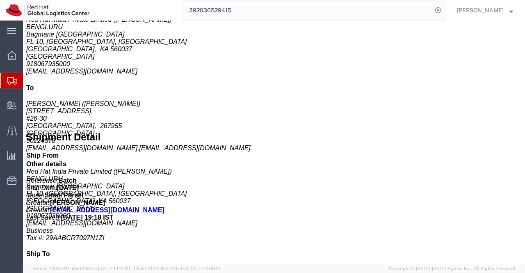
click div "Postcard Pieces: 1.00 Each Total value: 0.69 USD Country of Origin: United Stat…"
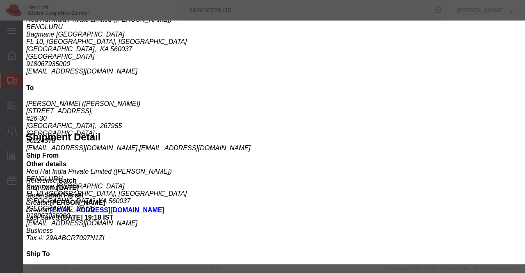
drag, startPoint x: 224, startPoint y: 106, endPoint x: 266, endPoint y: 107, distance: 41.8
click div "Controlled: Shipment Controlled: HTS/Tariff Code: 4817200000"
copy b "4817200000"
click icon "button"
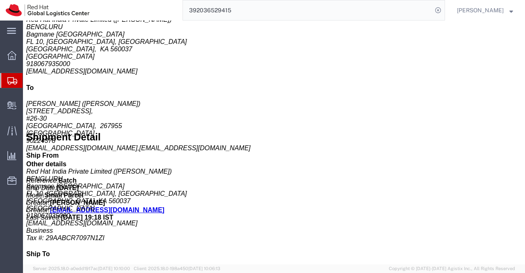
click h3 "Fedora Hat - 100% polyester"
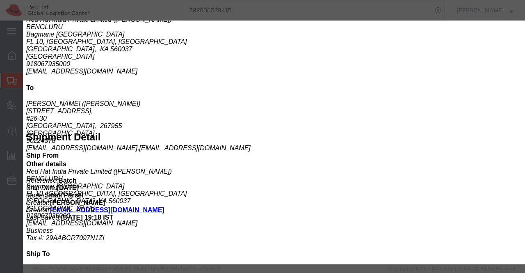
drag, startPoint x: 225, startPoint y: 105, endPoint x: 265, endPoint y: 107, distance: 40.2
click div "Controlled: Shipment Controlled: HTS/Tariff Code: 6505000000"
copy b "6505000000"
click icon "button"
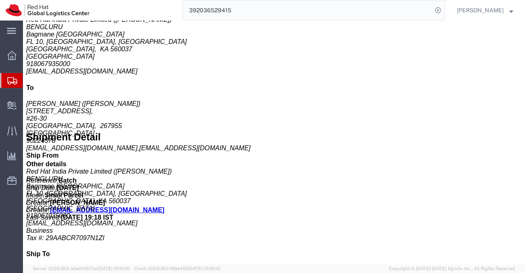
click div "Sticker Pieces: 1.00 Each Total value: 0.29 USD Country of Origin: United States"
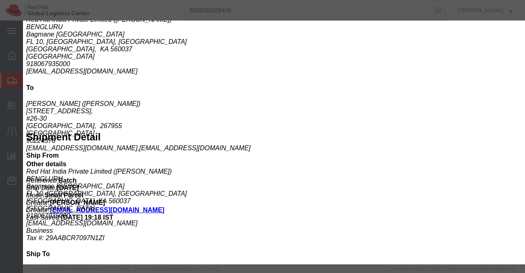
drag, startPoint x: 224, startPoint y: 105, endPoint x: 277, endPoint y: 111, distance: 53.2
click div "Country: India ECCN: Controlled: Shipment Controlled: HTS/Tariff Code: 49089000…"
copy b "4908900000"
click div "Previous content Next content"
drag, startPoint x: 473, startPoint y: 26, endPoint x: 524, endPoint y: 272, distance: 251.2
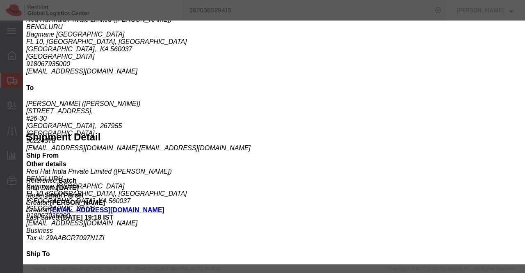
click button "button"
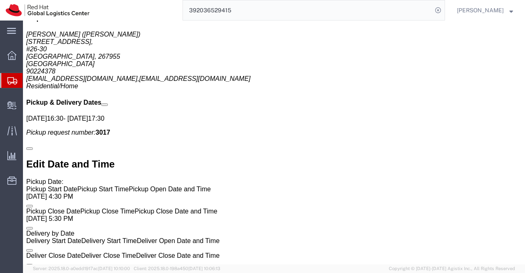
scroll to position [544, 0]
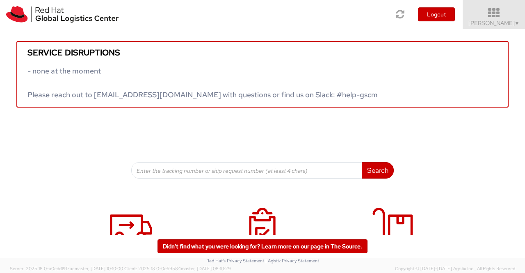
click at [517, 25] on span "▼" at bounding box center [516, 23] width 5 height 7
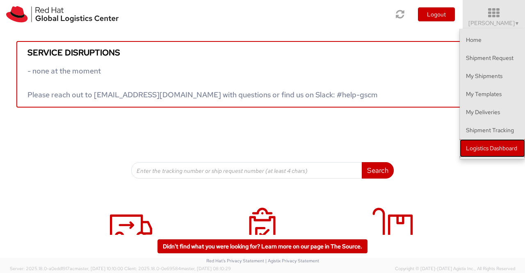
click at [497, 147] on link "Logistics Dashboard" at bounding box center [492, 148] width 65 height 18
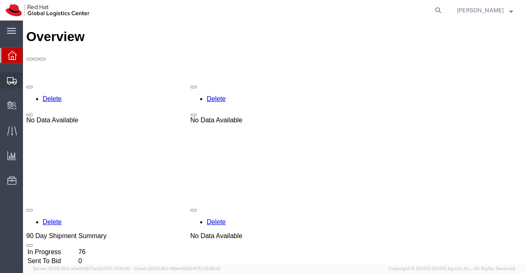
click at [0, 0] on span "Shipment Manager" at bounding box center [0, 0] width 0 height 0
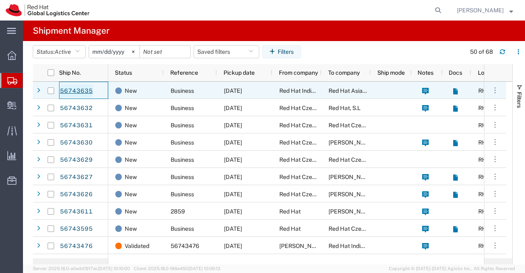
click at [74, 91] on link "56743635" at bounding box center [76, 90] width 34 height 13
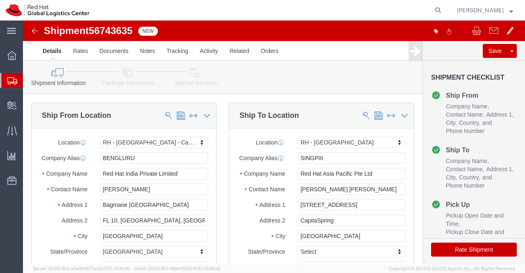
select select "37925"
select select "51051"
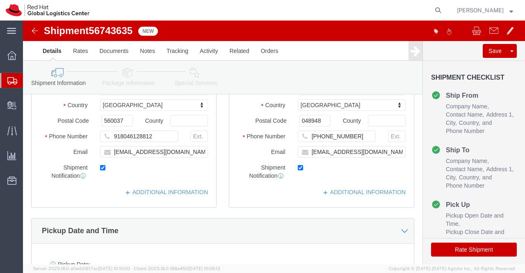
scroll to position [164, 0]
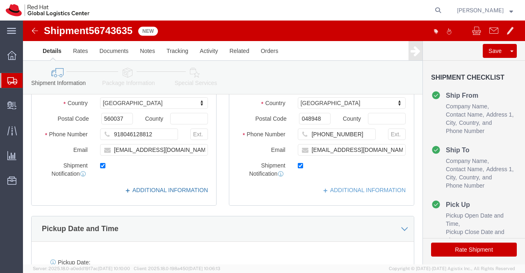
click link "ADDITIONAL INFORMATION"
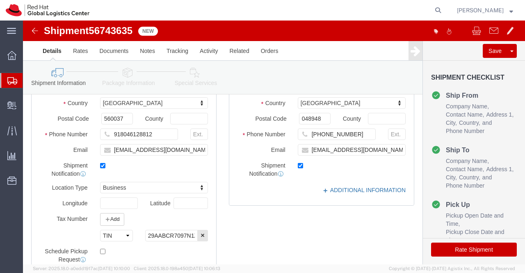
click link "ADDITIONAL INFORMATION"
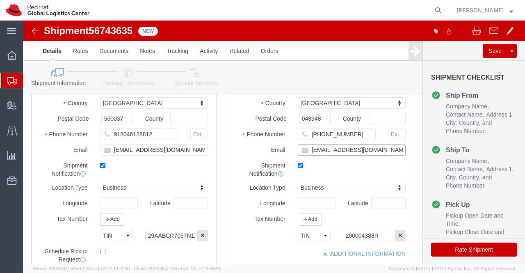
click input "cheetan@redhat.com"
paste input "[EMAIL_ADDRESS][DOMAIN_NAME]"
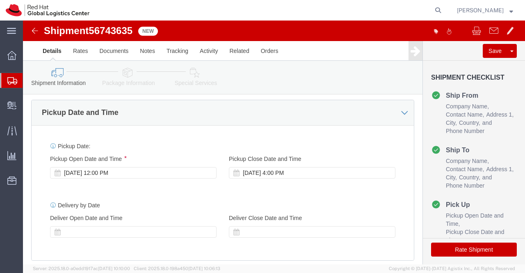
scroll to position [369, 0]
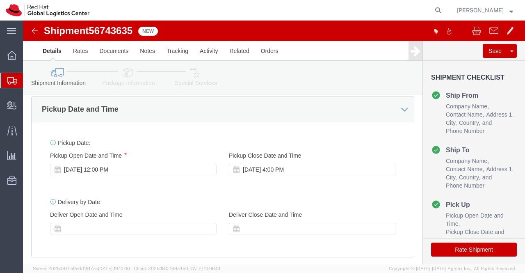
type input "cheetan@redhat.com,apaclogistics@redhat.com"
click div "Sep 09 2025 12:00 PM"
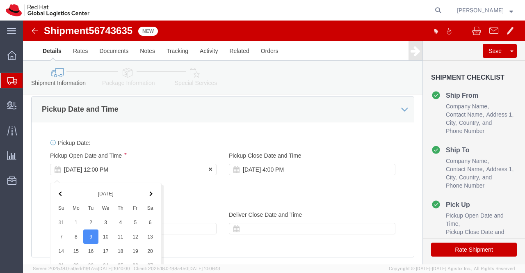
scroll to position [549, 0]
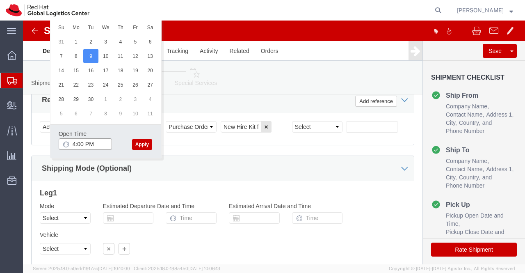
click input "4:00 PM"
type input "4:30 PM"
click button "Apply"
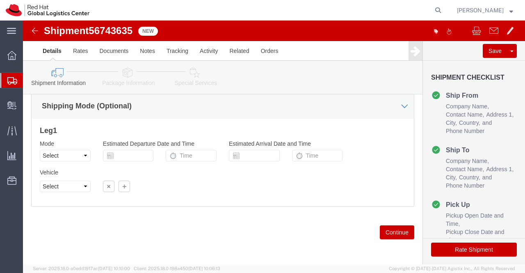
scroll to position [617, 0]
click icon
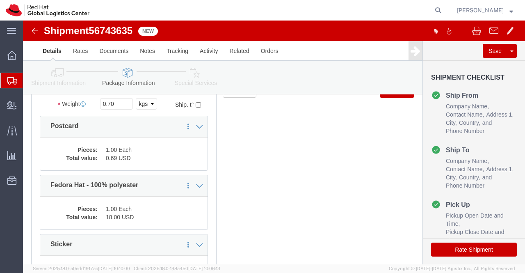
scroll to position [123, 0]
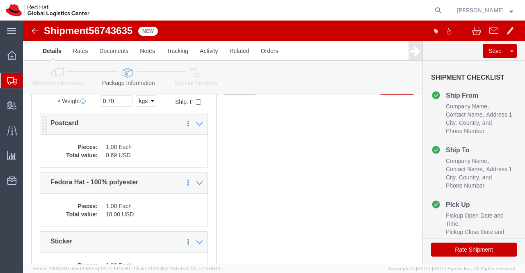
click dd "1.00 Each"
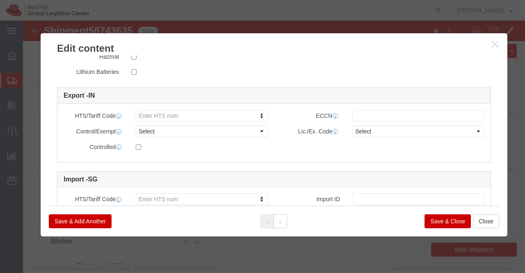
scroll to position [240, 0]
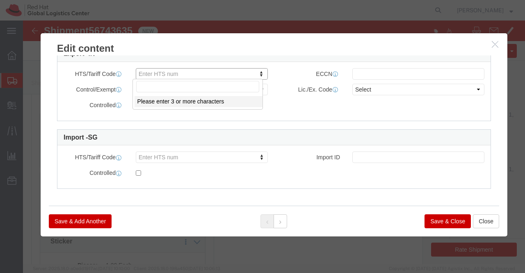
type input "4817200000"
click button "Save & Close"
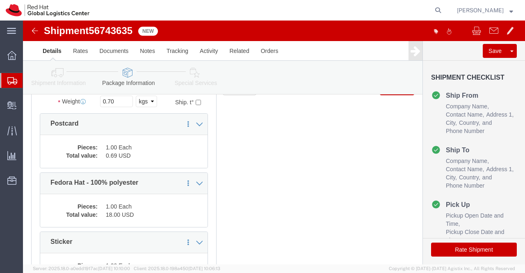
scroll to position [123, 0]
click dd "1.00 Each"
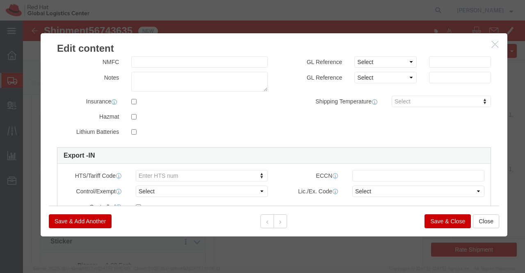
scroll to position [240, 0]
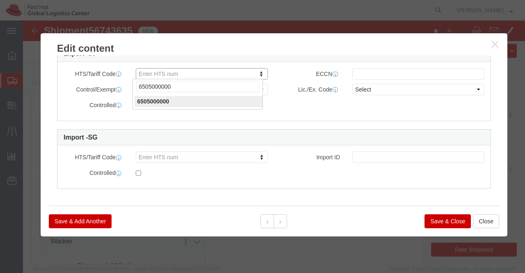
type input "6505000000"
click button "Save & Close"
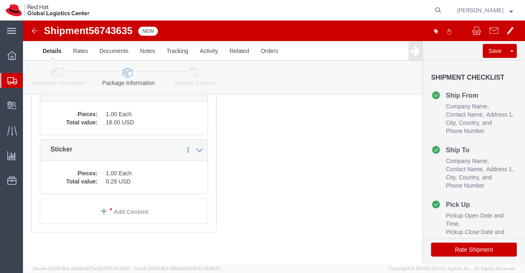
scroll to position [216, 0]
click dd "1.00 Each"
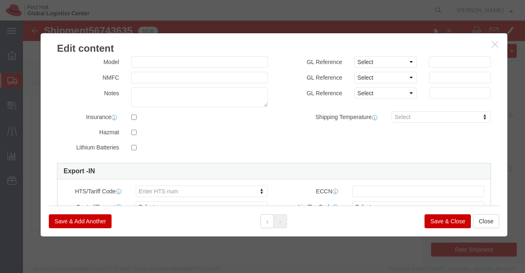
scroll to position [240, 0]
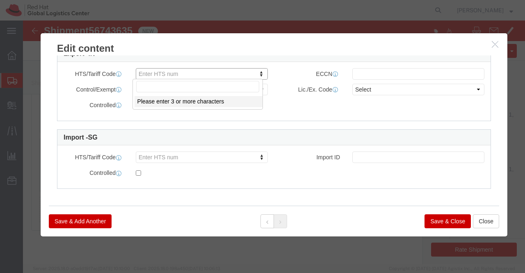
paste input "4908900000"
type input "4908900000"
select select "KGS"
type input "4908900000"
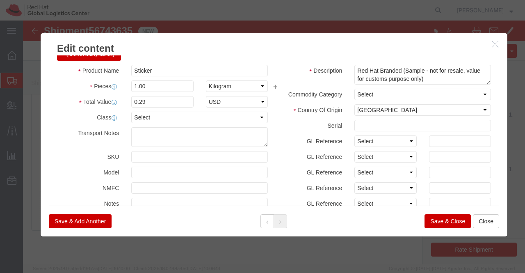
scroll to position [5, 0]
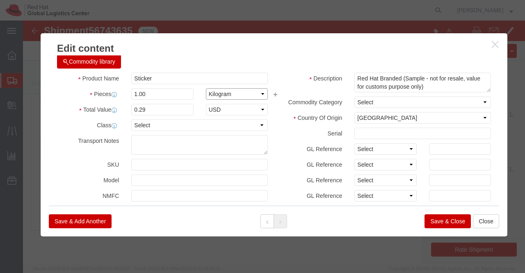
click select "Select Bag Barrels 100Board Feet Bottle Box Blister Pack Carats Can Capsule Car…"
select select "EA"
click select "Select Bag Barrels 100Board Feet Bottle Box Blister Pack Carats Can Capsule Car…"
click button "Save & Close"
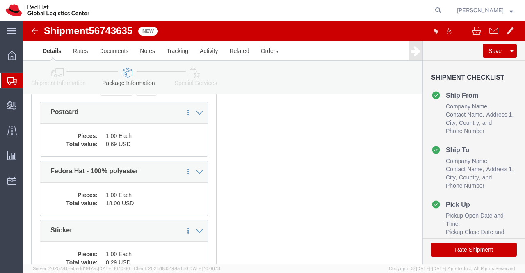
scroll to position [93, 0]
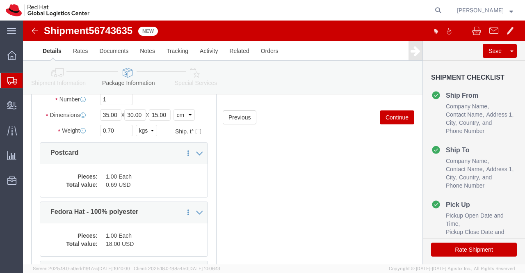
click icon
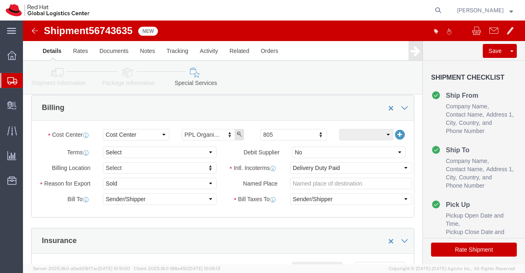
scroll to position [157, 0]
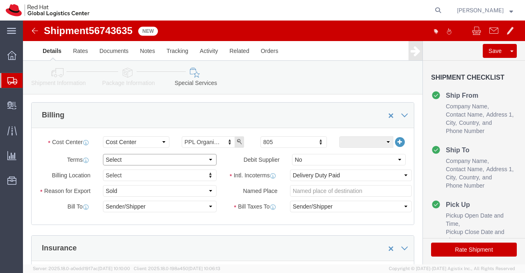
click select "Select Free of Charge Free of Cost NET 30 NET 45 NET 60 See Comment"
select select "FREE_OF_COST"
click select "Select Free of Charge Free of Cost NET 30 NET 45 NET 60 See Comment"
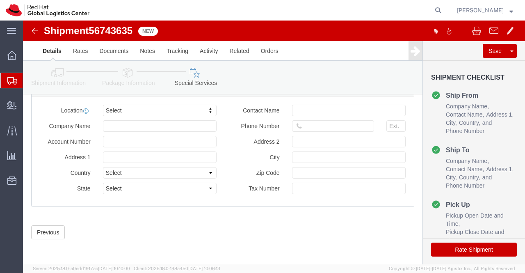
scroll to position [526, 0]
click button "Rate Shipment"
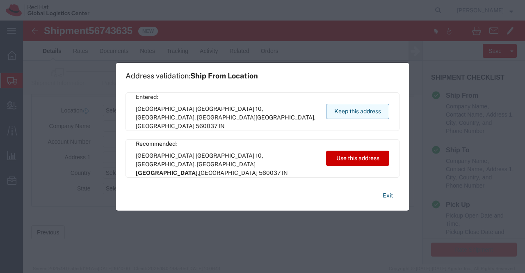
click at [342, 112] on button "Keep this address" at bounding box center [357, 111] width 63 height 15
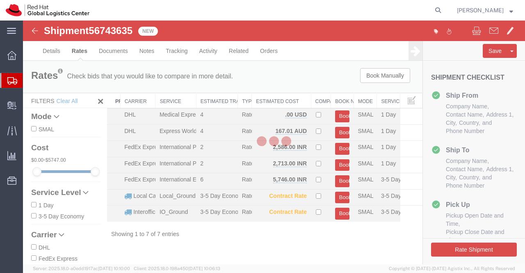
scroll to position [0, 0]
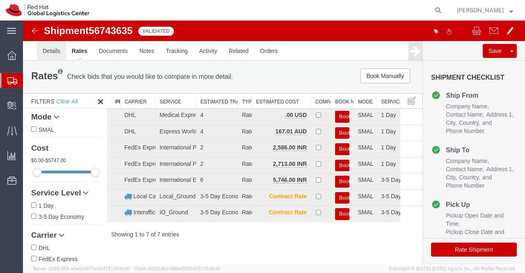
click at [48, 50] on link "Details" at bounding box center [51, 51] width 29 height 20
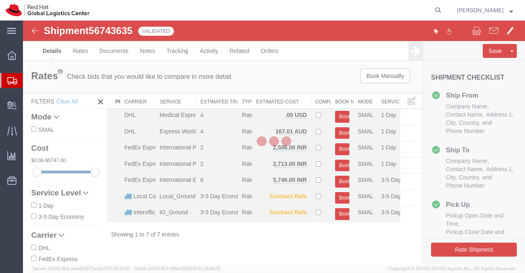
select select "37925"
select select "51051"
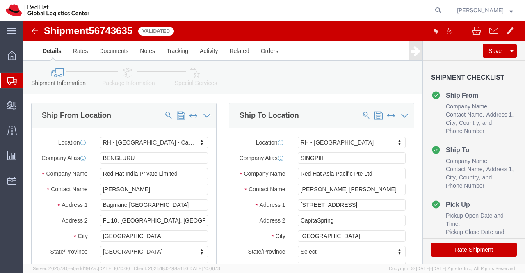
click icon
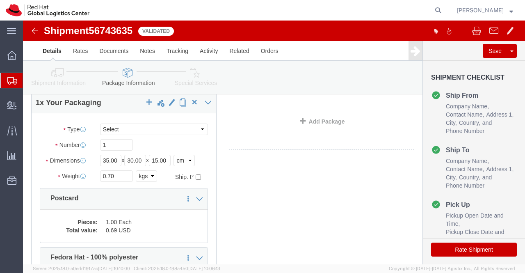
scroll to position [164, 0]
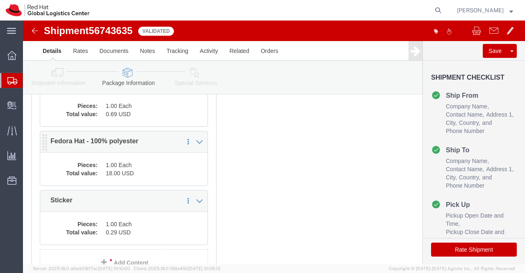
click dd "18.00 USD"
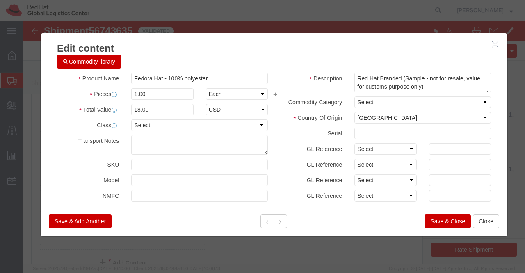
scroll to position [0, 0]
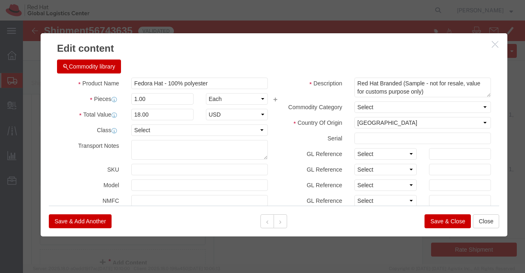
click button "Save & Close"
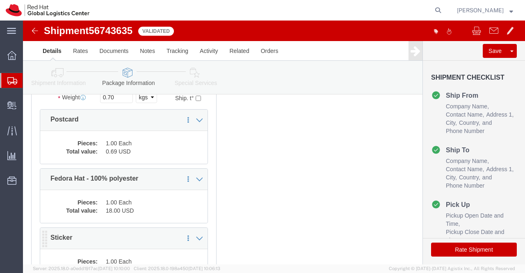
scroll to position [82, 0]
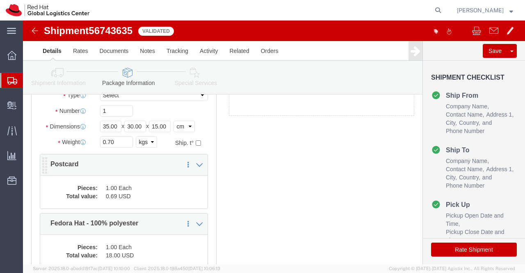
click dd "0.69 USD"
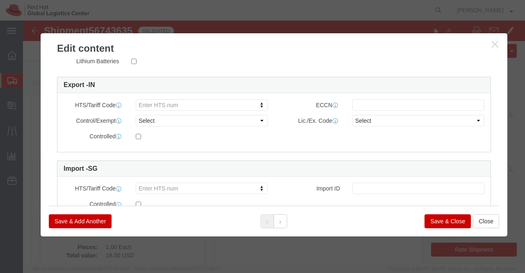
scroll to position [210, 0]
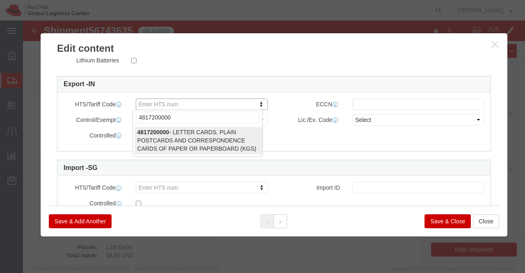
type input "4817200000"
select select "KGS"
type input "4817200000"
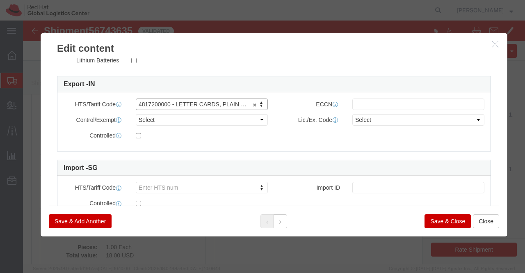
click button "Save & Close"
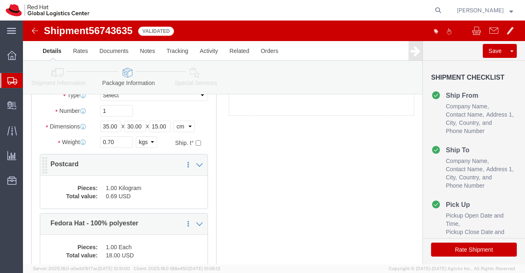
click dd "0.69 USD"
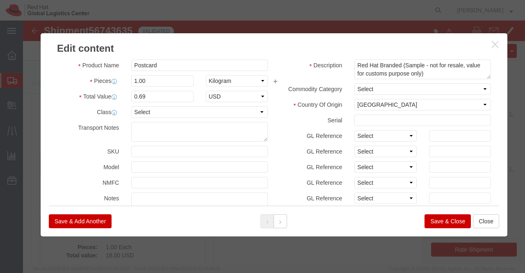
scroll to position [0, 0]
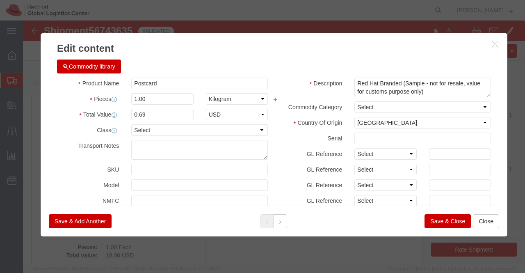
click button "Save & Close"
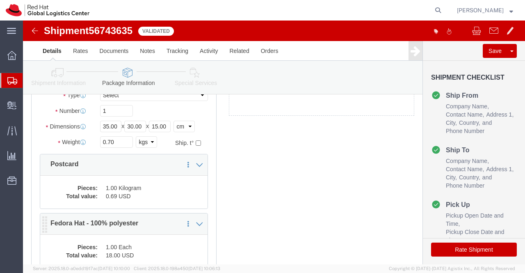
click dd "1.00 Each"
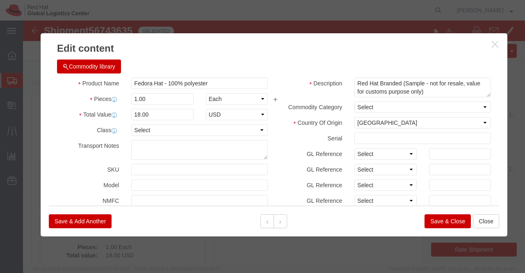
click button "Save & Close"
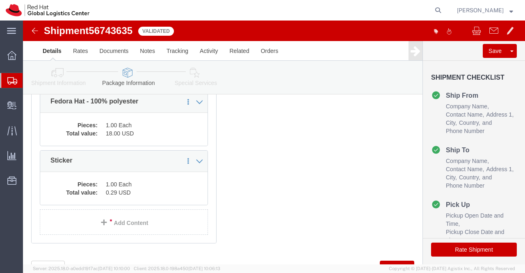
scroll to position [205, 0]
click dl "Pieces: 1.00 Each Total value: 0.29 USD"
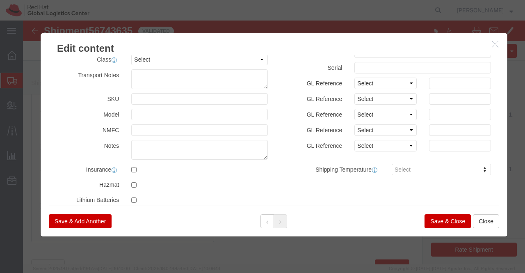
scroll to position [0, 0]
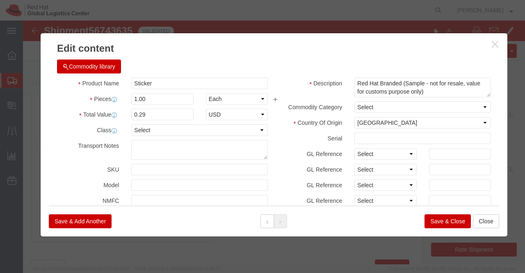
click button "Save & Close"
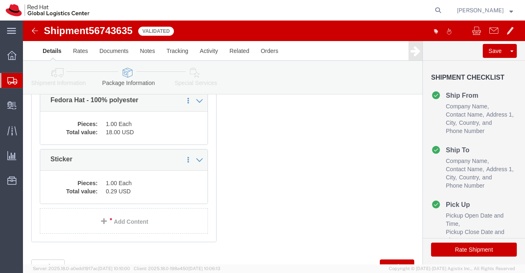
click icon
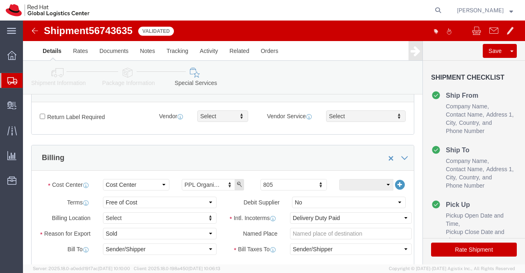
scroll to position [164, 0]
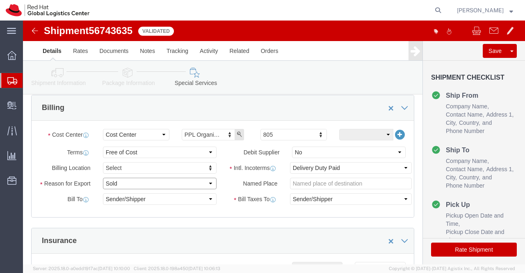
click select "Select Gift Personal Effects Repair/Warranty Return Sample Sold Temporary/Not S…"
select select "SAMPLE"
click select "Select Gift Personal Effects Repair/Warranty Return Sample Sold Temporary/Not S…"
click div "Manage special services Handling Options Documents Options Hold at Location Ret…"
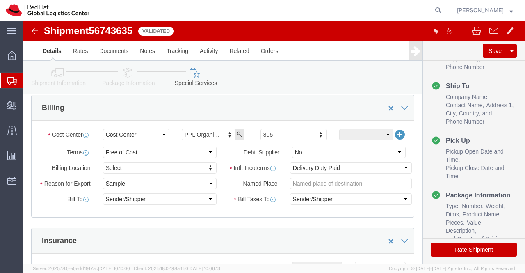
scroll to position [124, 0]
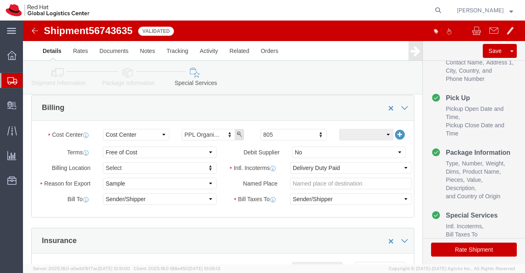
click button "Rate Shipment"
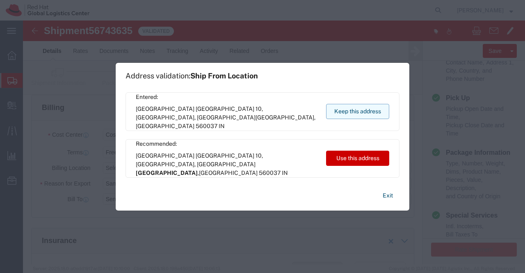
click at [349, 112] on button "Keep this address" at bounding box center [357, 111] width 63 height 15
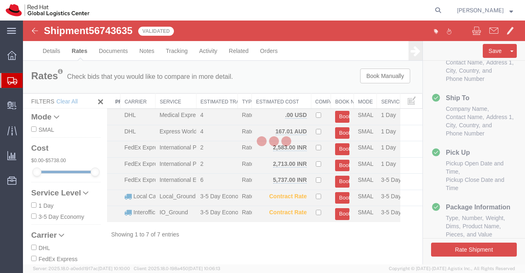
scroll to position [69, 0]
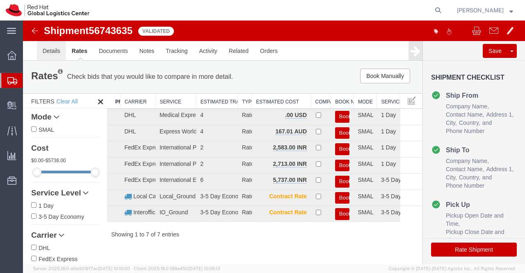
click at [52, 49] on link "Details" at bounding box center [51, 51] width 29 height 20
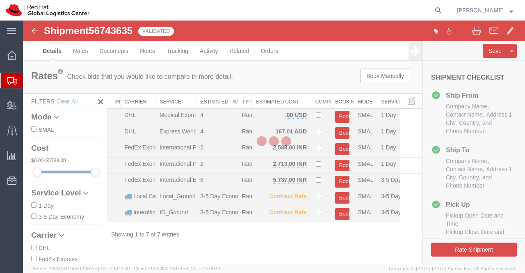
select select "37925"
select select "51051"
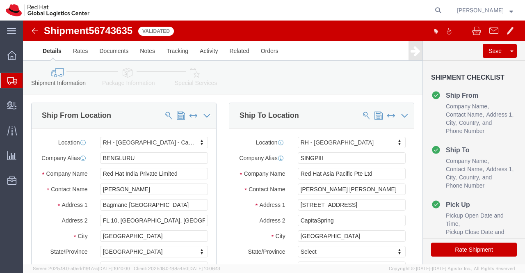
click icon
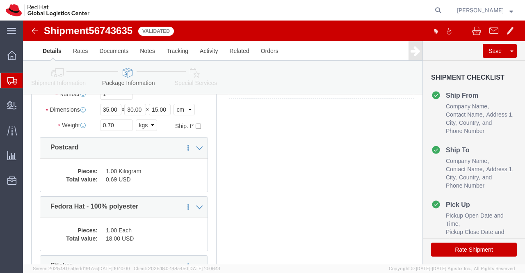
scroll to position [123, 0]
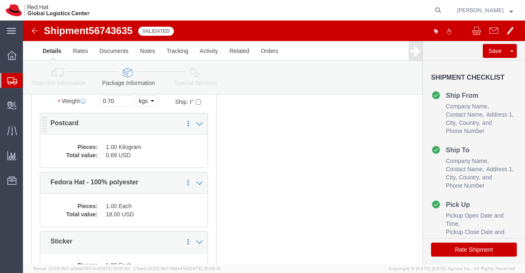
click dd "0.69 USD"
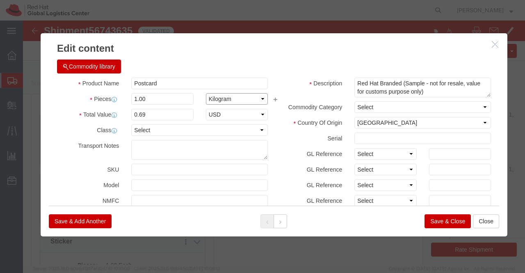
click select "Select Bag Barrels 100Board Feet Bottle Box Blister Pack Carats Can Capsule Car…"
select select "EA"
click select "Select Bag Barrels 100Board Feet Bottle Box Blister Pack Carats Can Capsule Car…"
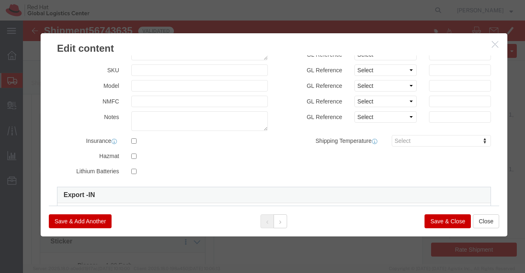
scroll to position [240, 0]
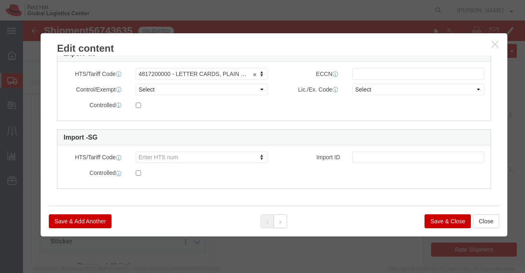
click button "Save & Close"
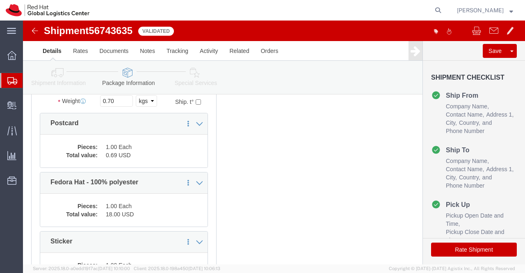
click icon
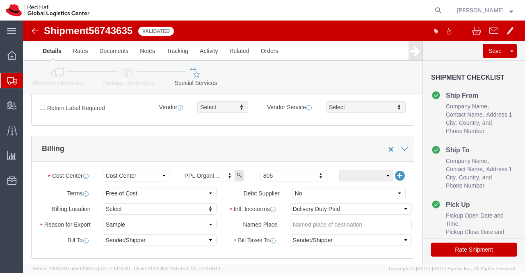
click icon
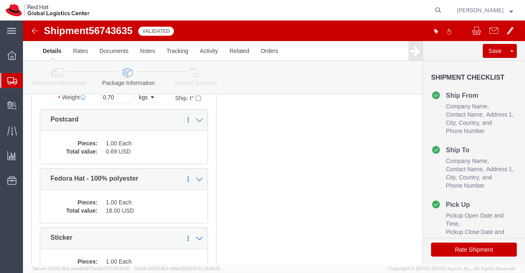
scroll to position [34, 0]
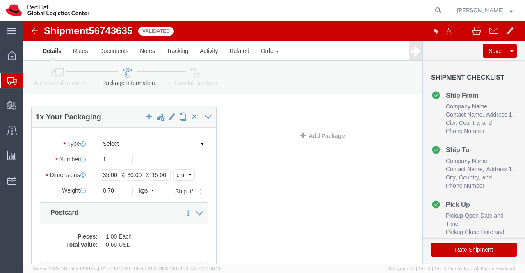
click icon
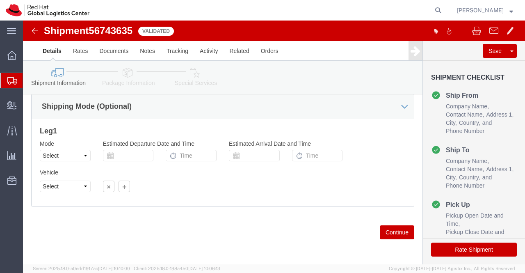
scroll to position [547, 0]
click icon
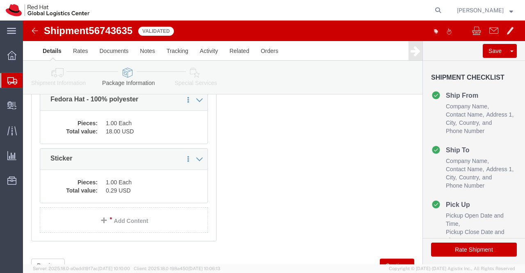
scroll to position [239, 0]
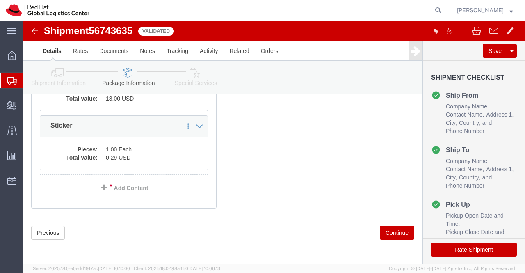
click icon
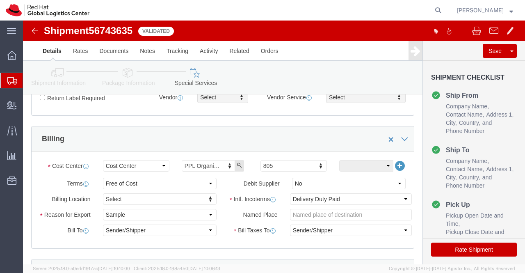
scroll to position [116, 0]
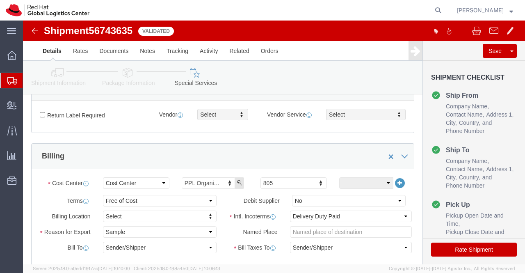
click button "Rate Shipment"
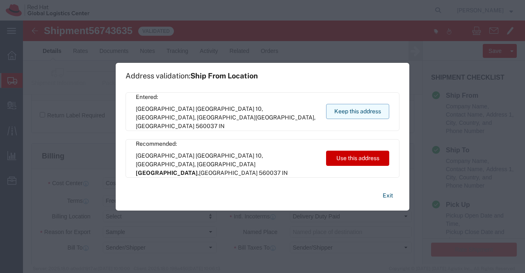
click at [337, 110] on button "Keep this address" at bounding box center [357, 111] width 63 height 15
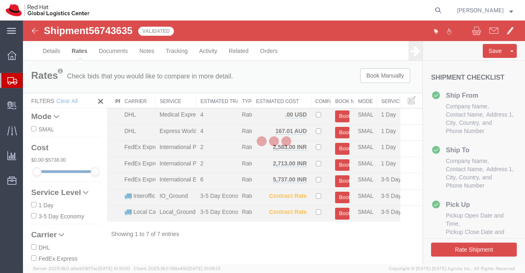
scroll to position [0, 0]
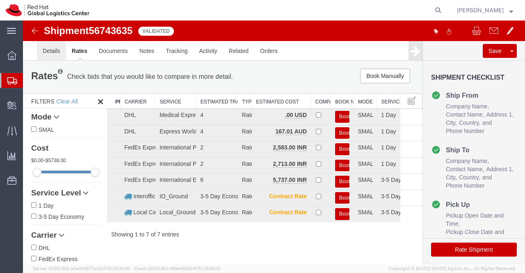
click at [48, 52] on link "Details" at bounding box center [51, 51] width 29 height 20
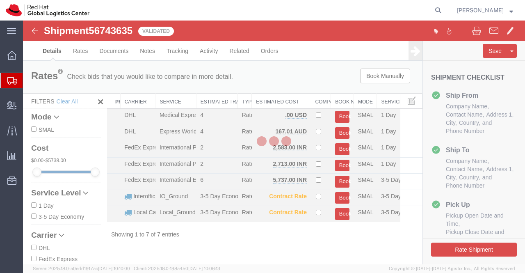
select select "37925"
select select "51051"
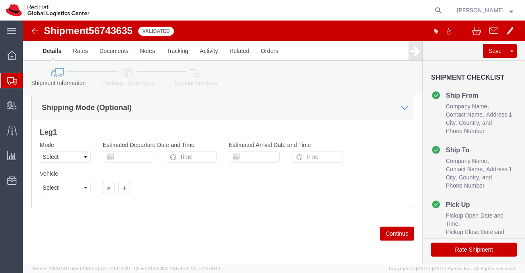
scroll to position [547, 0]
click icon
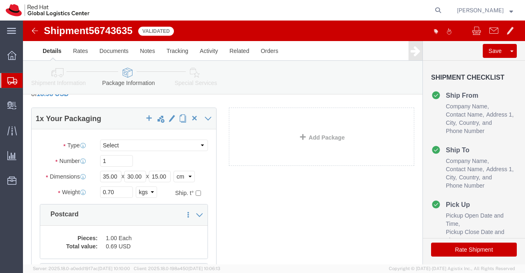
scroll to position [27, 0]
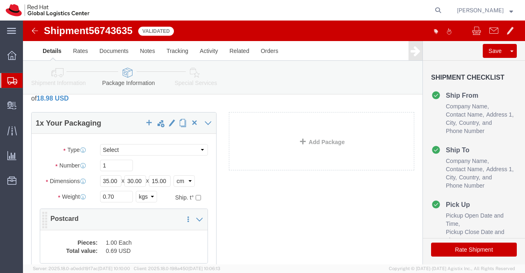
click dd "1.00 Each"
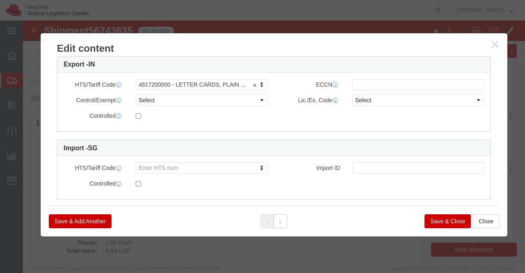
scroll to position [240, 0]
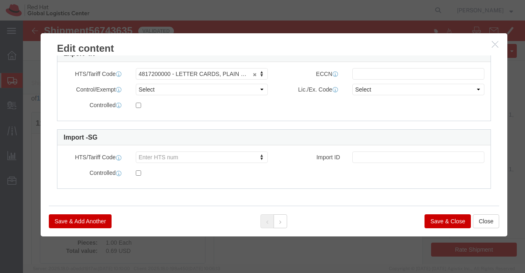
click button "Save & Close"
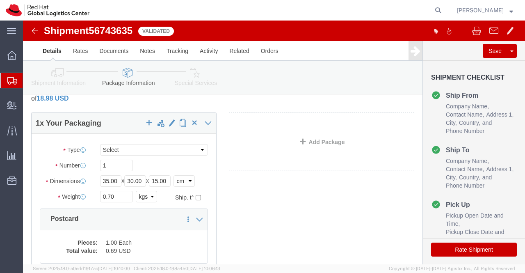
scroll to position [150, 0]
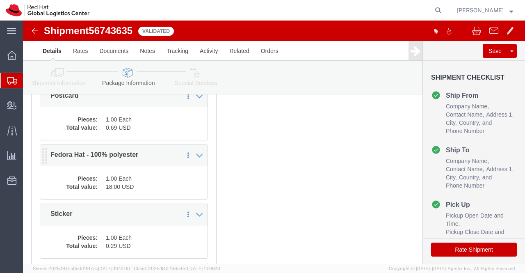
click dd "18.00 USD"
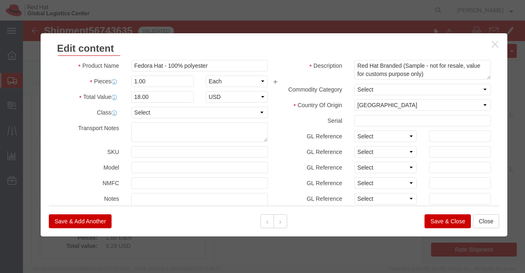
scroll to position [0, 0]
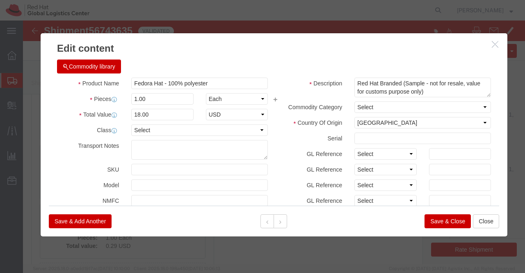
click button "Save & Close"
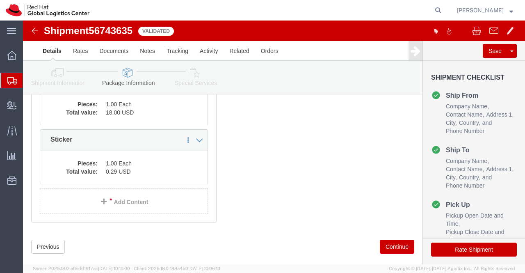
scroll to position [239, 0]
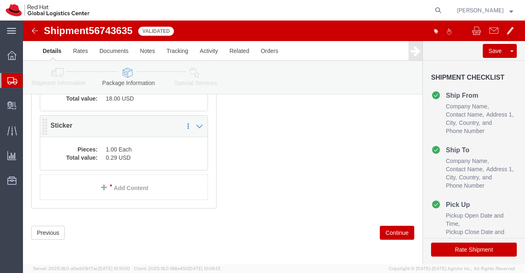
click dd "0.29 USD"
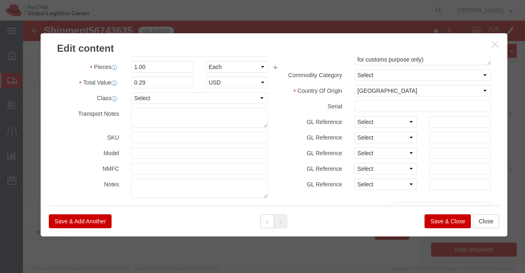
scroll to position [0, 0]
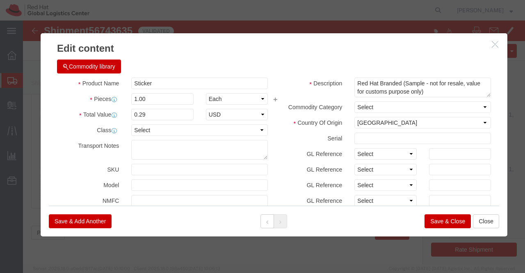
click button "Save & Close"
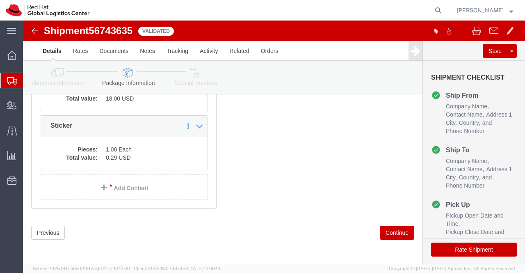
click icon
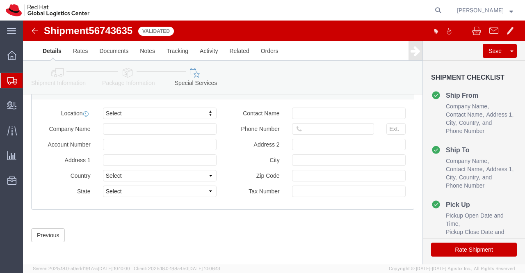
scroll to position [526, 0]
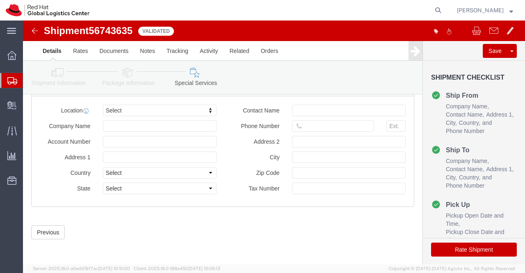
click button "Rate Shipment"
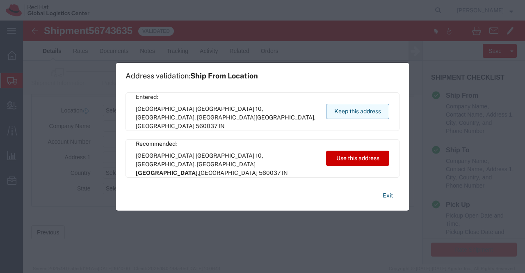
click at [354, 109] on button "Keep this address" at bounding box center [357, 111] width 63 height 15
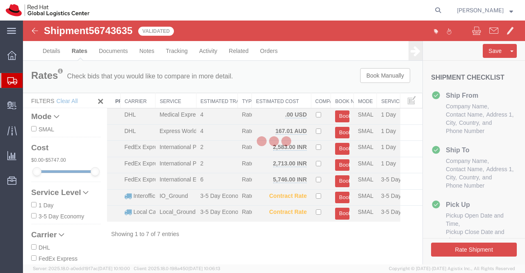
scroll to position [0, 0]
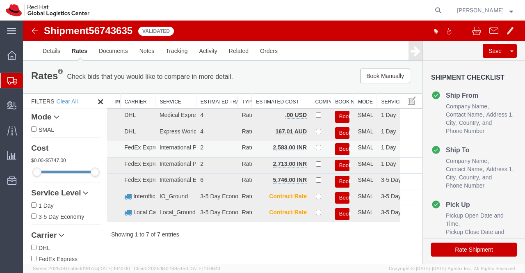
click at [339, 146] on button "Book" at bounding box center [342, 149] width 15 height 12
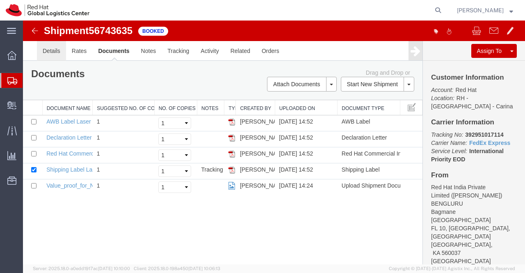
click at [53, 50] on link "Details" at bounding box center [51, 51] width 29 height 20
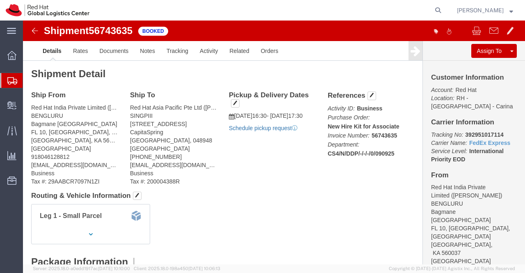
click link "Schedule pickup request"
drag, startPoint x: 437, startPoint y: 113, endPoint x: 480, endPoint y: 111, distance: 43.9
click p "Tracking No: 392951017114 Carrier Name: FedEx Express FedEx Express Service Lev…"
copy b "392951017114"
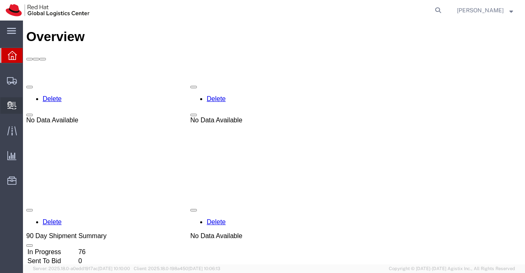
click at [0, 0] on span "Create Delivery" at bounding box center [0, 0] width 0 height 0
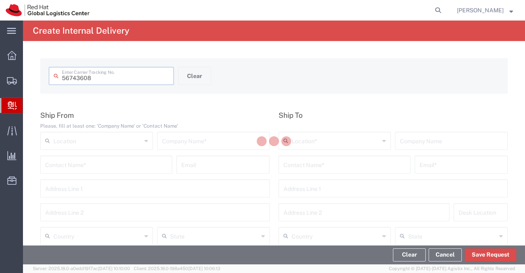
type input "56743608"
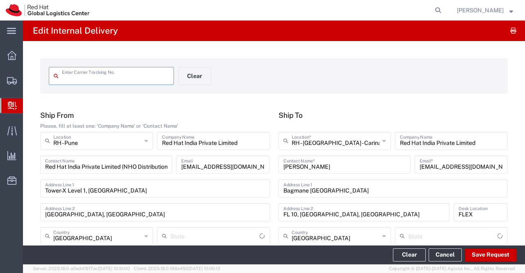
type input "56743608"
type input "Your Packaging"
type input "Mahārāshtra"
type input "IO_Ground"
type input "[GEOGRAPHIC_DATA]"
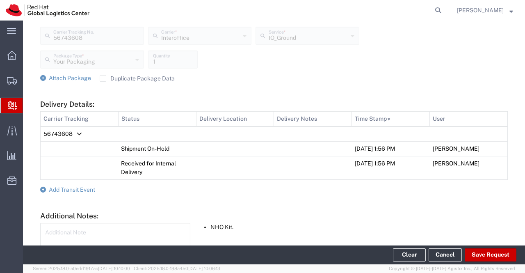
scroll to position [328, 0]
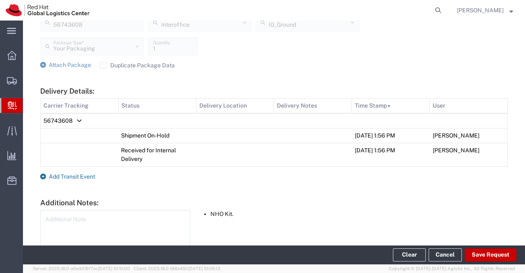
click at [43, 175] on icon at bounding box center [43, 176] width 6 height 6
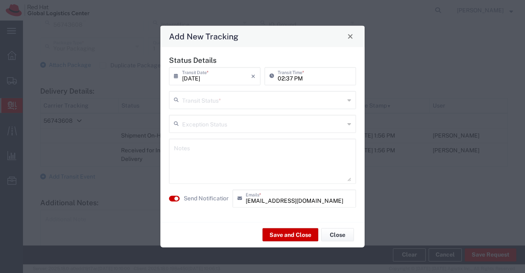
click at [348, 100] on icon at bounding box center [349, 99] width 4 height 13
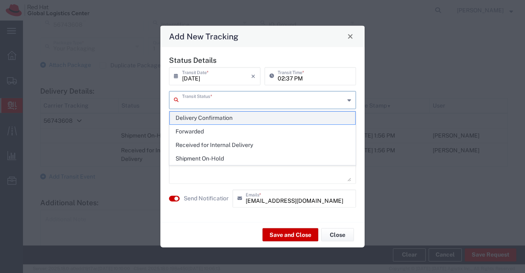
click at [346, 116] on span "Delivery Confirmation" at bounding box center [263, 118] width 186 height 13
type input "Delivery Confirmation"
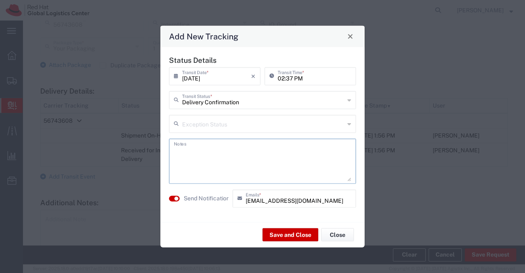
click at [257, 158] on textarea at bounding box center [262, 161] width 177 height 40
type textarea "package collected on [DATE]."
click at [279, 234] on button "Save and Close" at bounding box center [290, 234] width 56 height 13
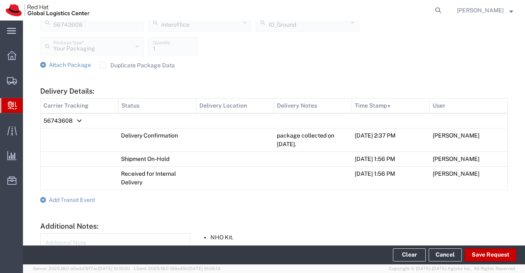
click at [29, 102] on span "Internal Delivery" at bounding box center [26, 105] width 7 height 16
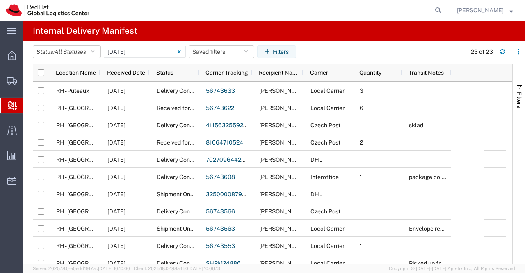
click at [0, 0] on span "Create Delivery" at bounding box center [0, 0] width 0 height 0
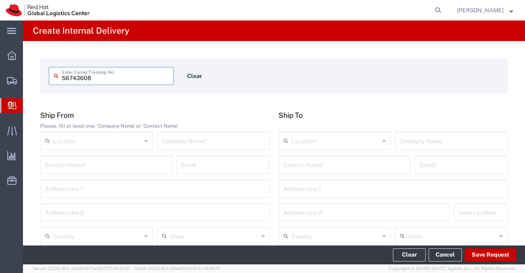
type input "56743608"
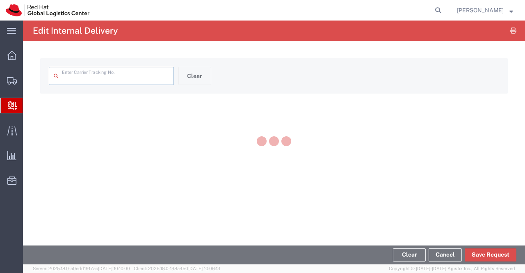
type input "56743608"
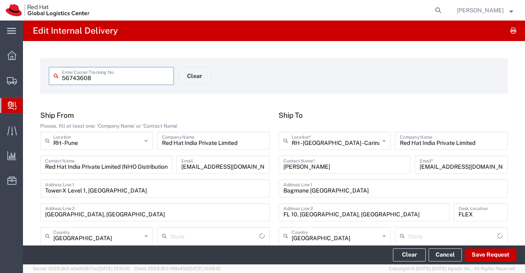
type input "Your Packaging"
type input "Mahārāshtra"
type input "IO_Ground"
type input "[GEOGRAPHIC_DATA]"
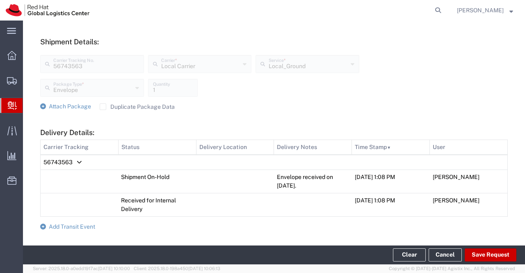
scroll to position [287, 0]
click at [41, 225] on icon at bounding box center [43, 226] width 6 height 6
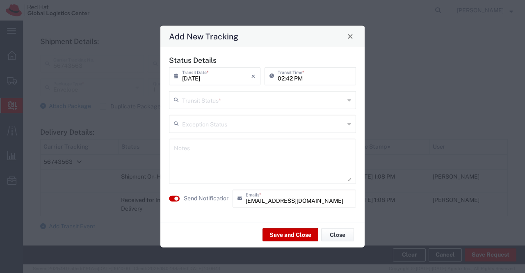
click at [349, 100] on icon at bounding box center [349, 99] width 4 height 13
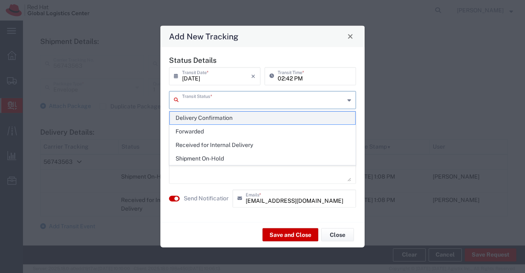
click at [346, 112] on span "Delivery Confirmation" at bounding box center [263, 118] width 186 height 13
type input "Delivery Confirmation"
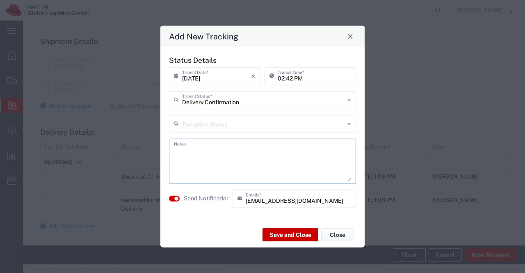
click at [311, 150] on textarea at bounding box center [262, 161] width 177 height 40
type textarea "Envelope collected on [DATE]."
click at [273, 232] on button "Save and Close" at bounding box center [290, 234] width 56 height 13
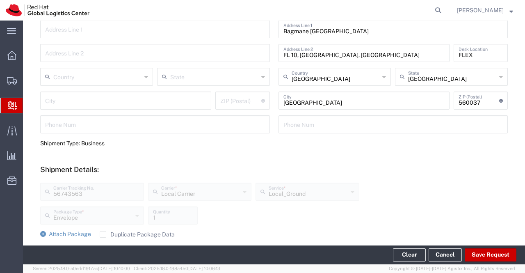
scroll to position [0, 0]
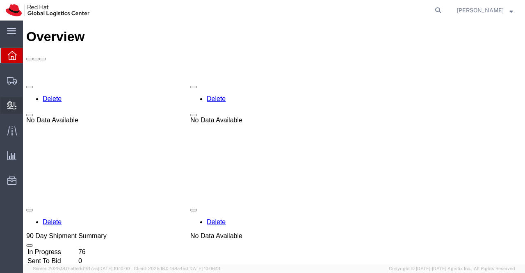
click at [0, 0] on span "Create Delivery" at bounding box center [0, 0] width 0 height 0
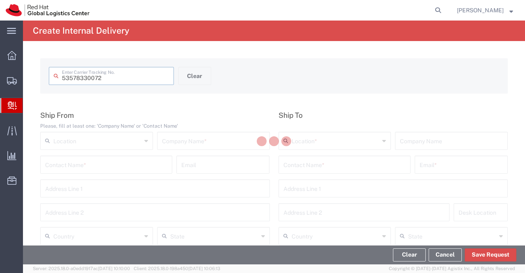
type input "53578330072"
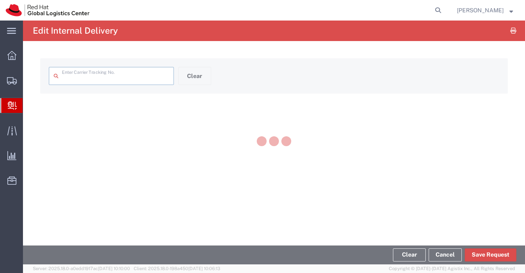
type input "53578330072"
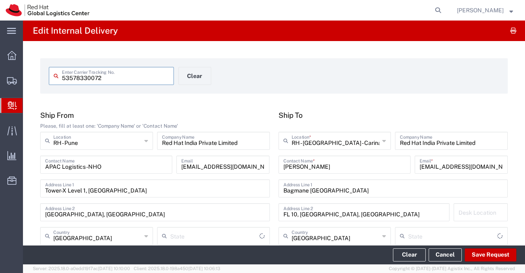
type input "Your Packaging"
type input "Mahārāshtra"
type input "Ground"
type input "[GEOGRAPHIC_DATA]"
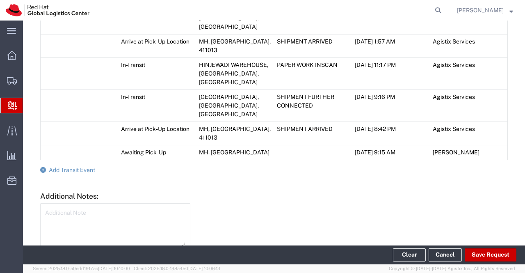
scroll to position [528, 0]
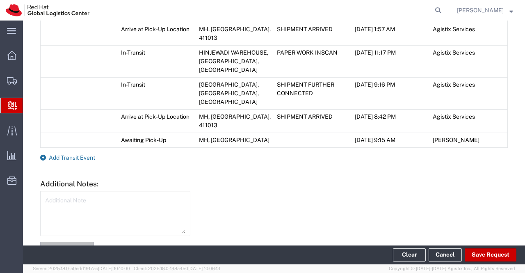
click at [43, 155] on icon at bounding box center [43, 158] width 6 height 6
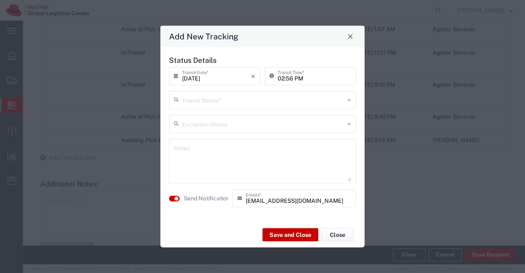
click at [348, 100] on icon at bounding box center [349, 99] width 4 height 13
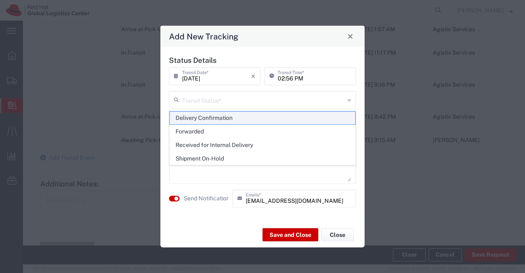
click at [330, 118] on span "Delivery Confirmation" at bounding box center [263, 118] width 186 height 13
type input "Delivery Confirmation"
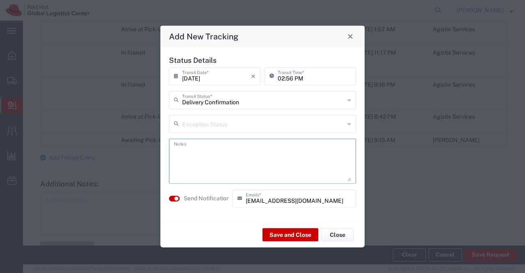
click at [284, 160] on textarea at bounding box center [262, 161] width 177 height 40
type textarea "package collected on [DATE]."
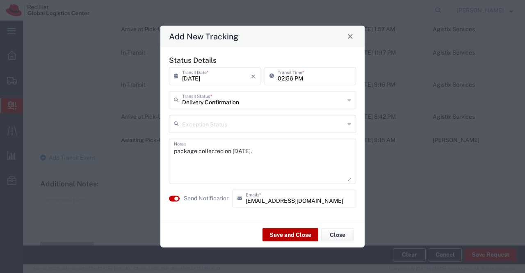
click at [269, 237] on button "Save and Close" at bounding box center [290, 234] width 56 height 13
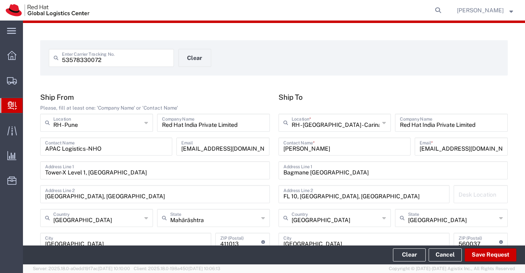
scroll to position [0, 0]
